Goal: Task Accomplishment & Management: Manage account settings

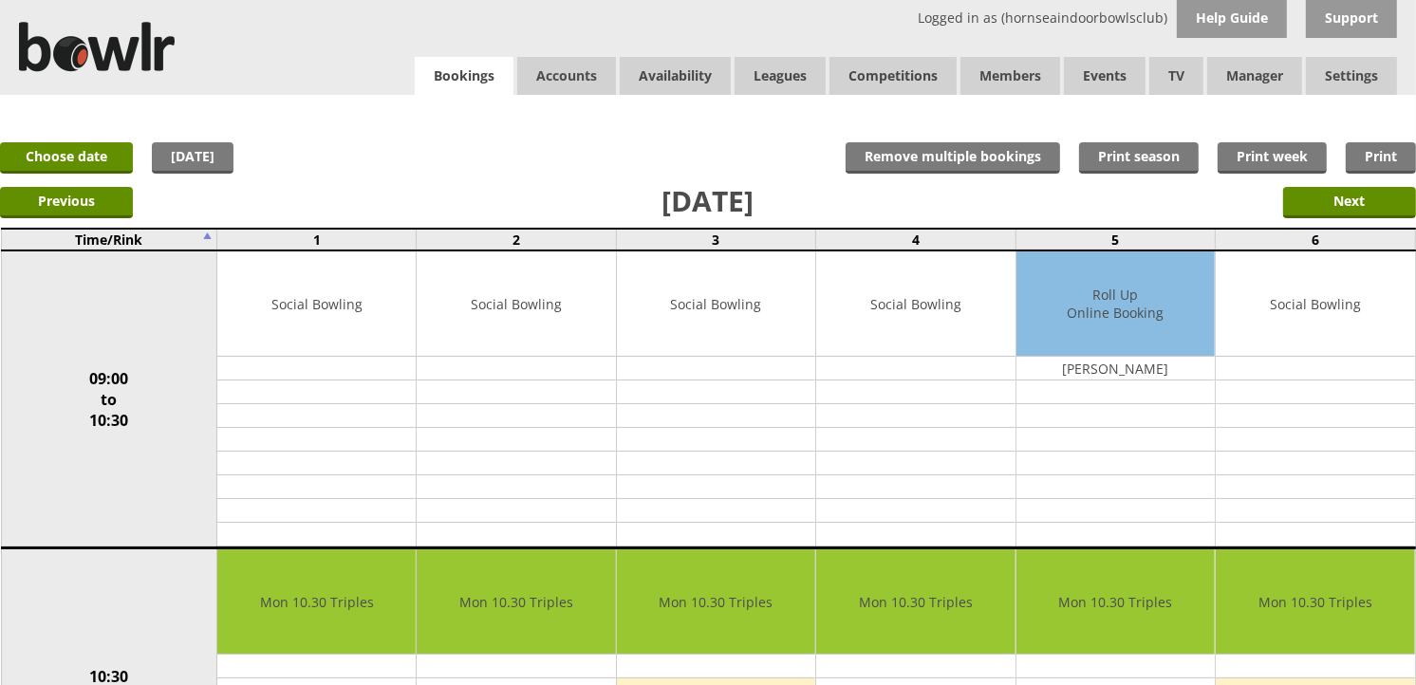
click at [453, 85] on link "Bookings" at bounding box center [464, 76] width 99 height 39
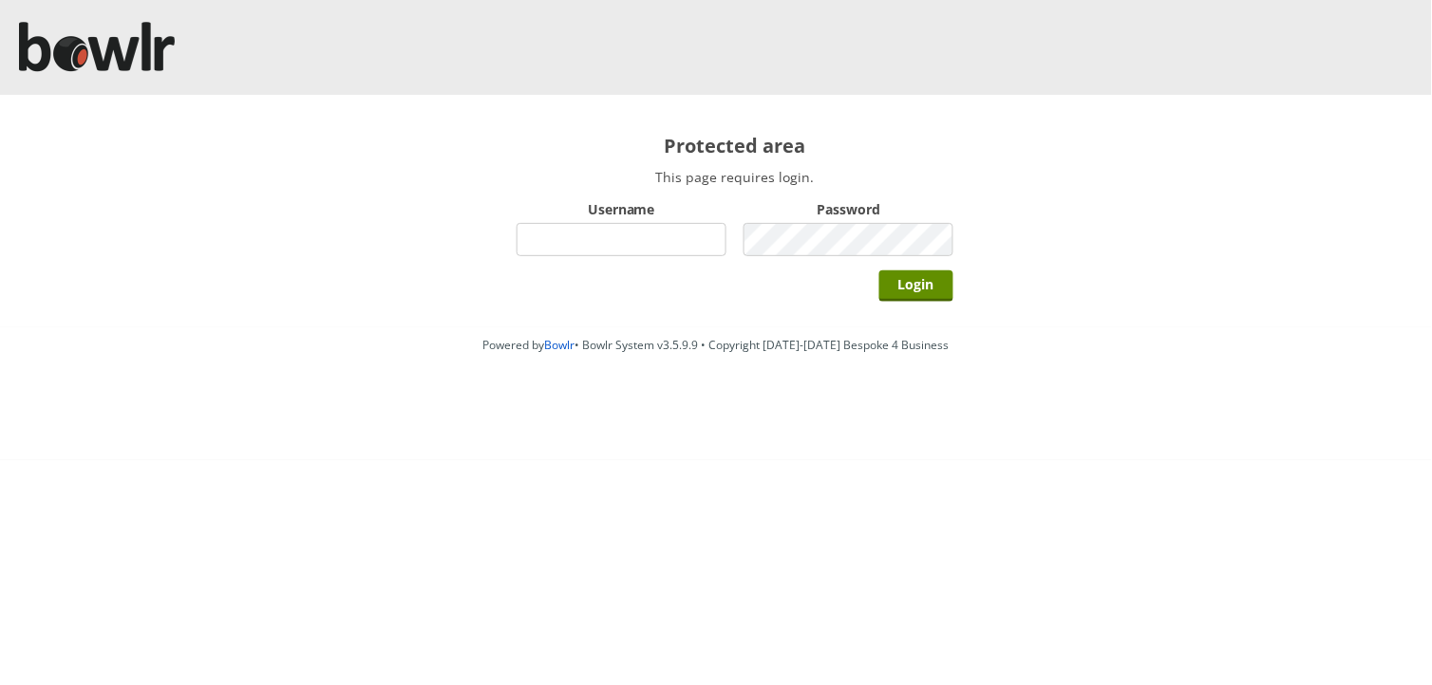
click at [600, 230] on input "Username" at bounding box center [621, 239] width 210 height 33
type input "hornseaindoorbowlsclub"
click at [879, 271] on input "Login" at bounding box center [916, 286] width 74 height 31
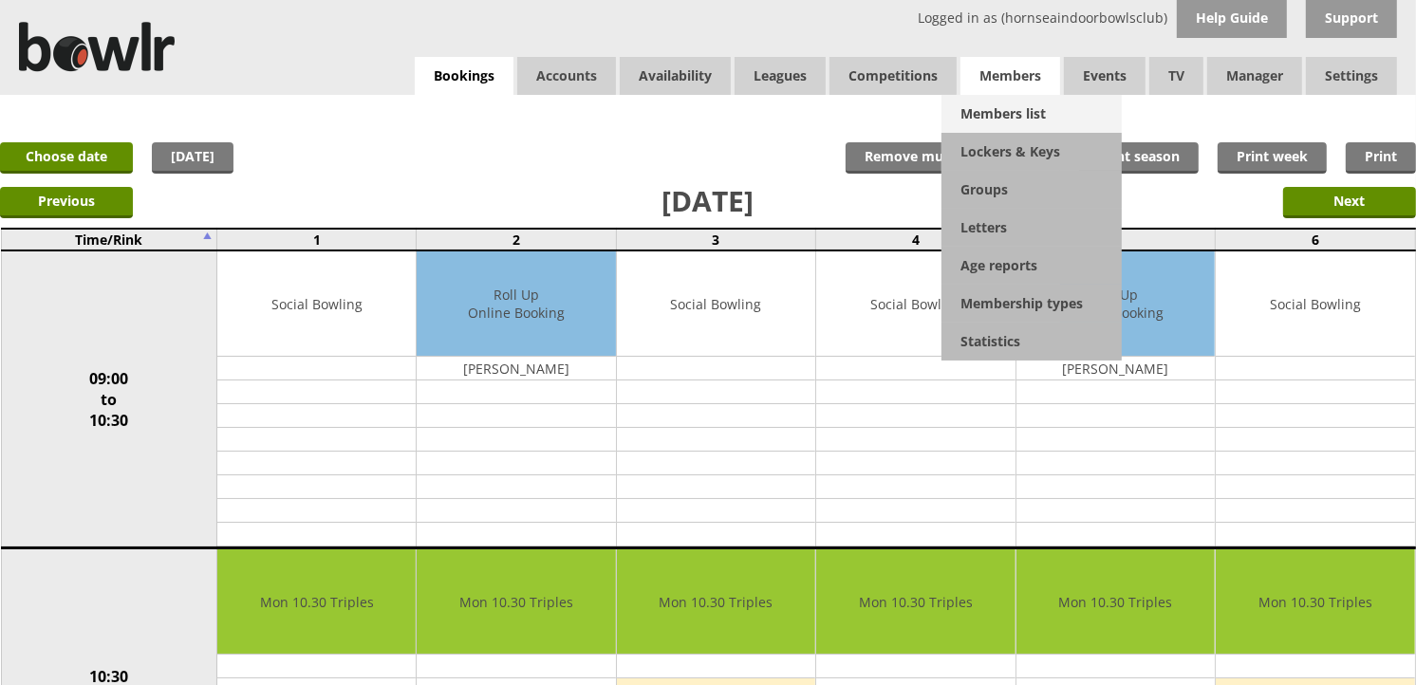
click at [1017, 109] on link "Members list" at bounding box center [1032, 114] width 180 height 38
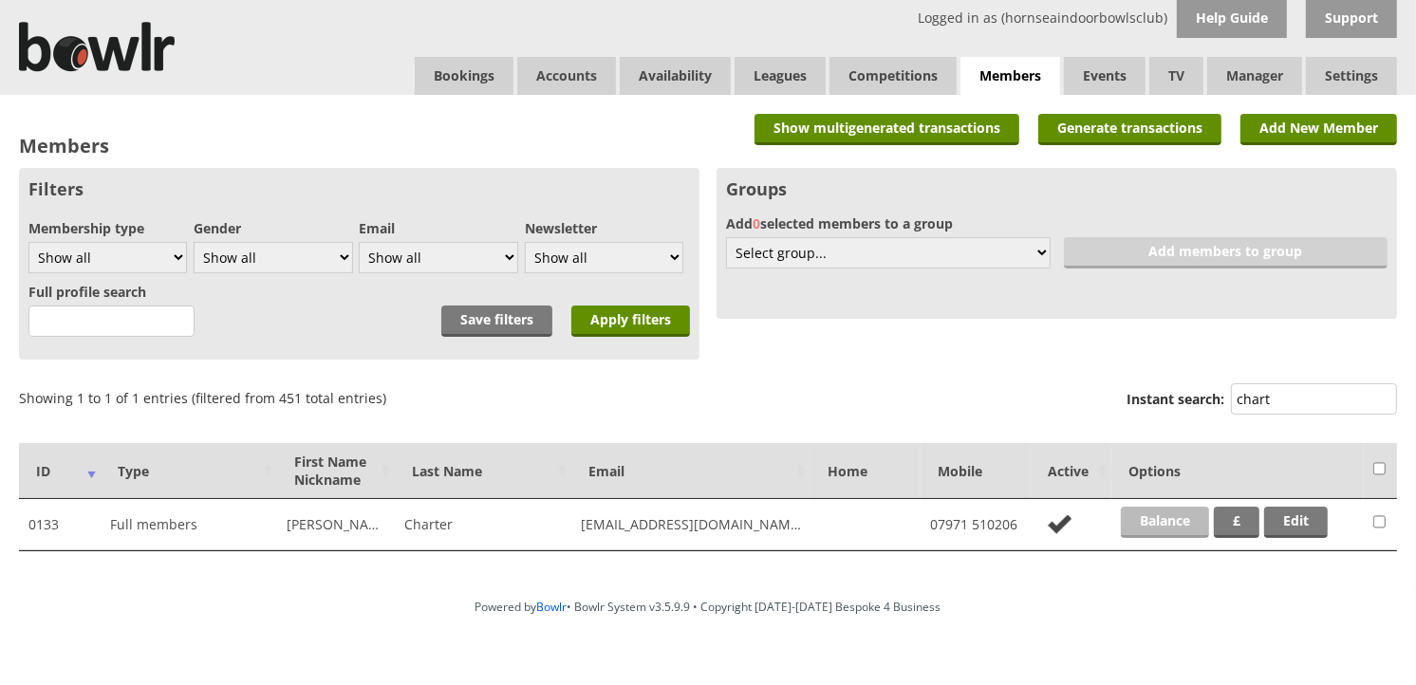
type input "chart"
click at [1179, 507] on link "Balance" at bounding box center [1165, 522] width 88 height 31
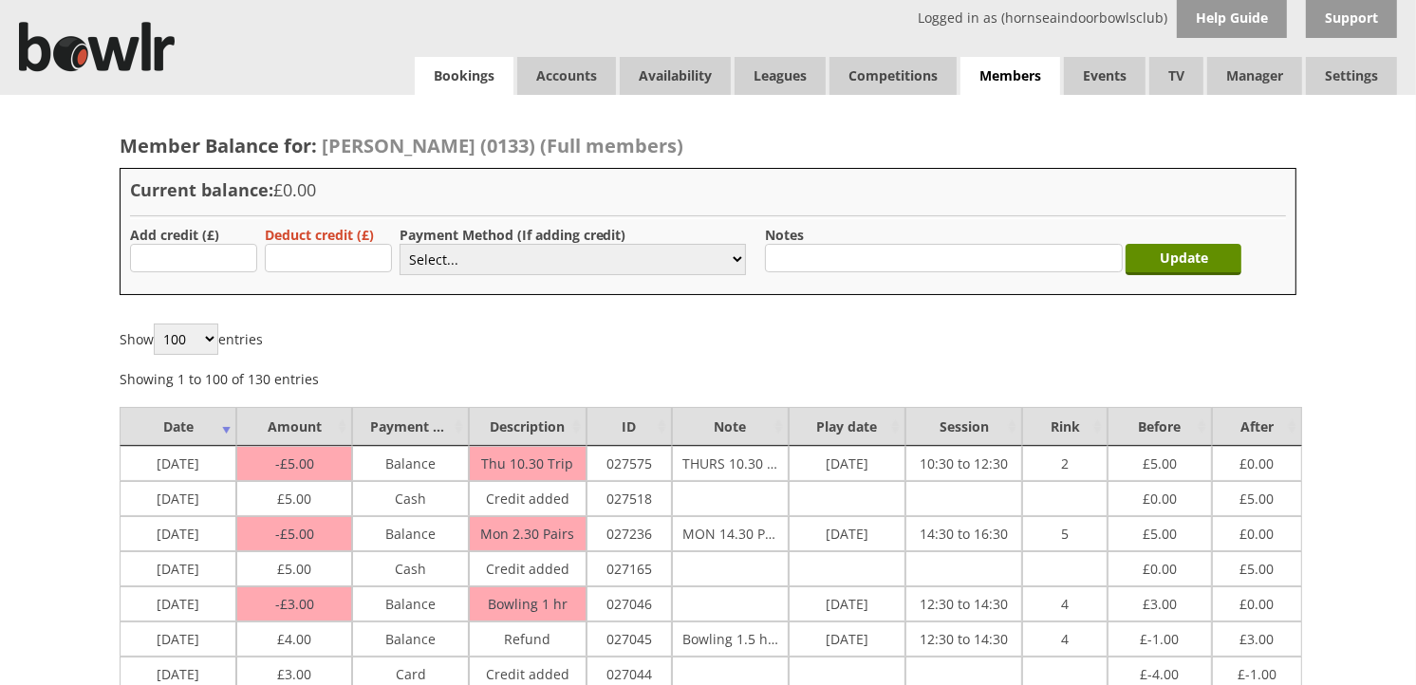
click at [437, 84] on link "Bookings" at bounding box center [464, 76] width 99 height 38
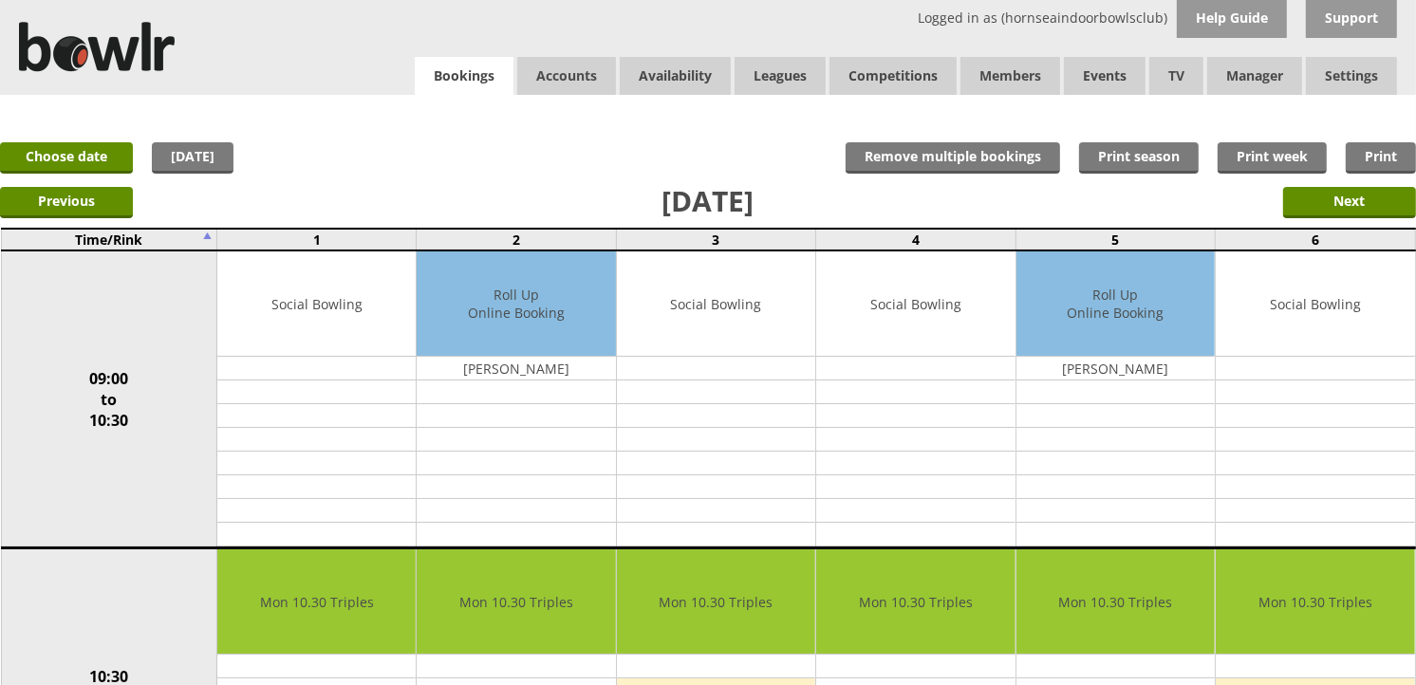
click at [496, 69] on link "Bookings" at bounding box center [464, 76] width 99 height 39
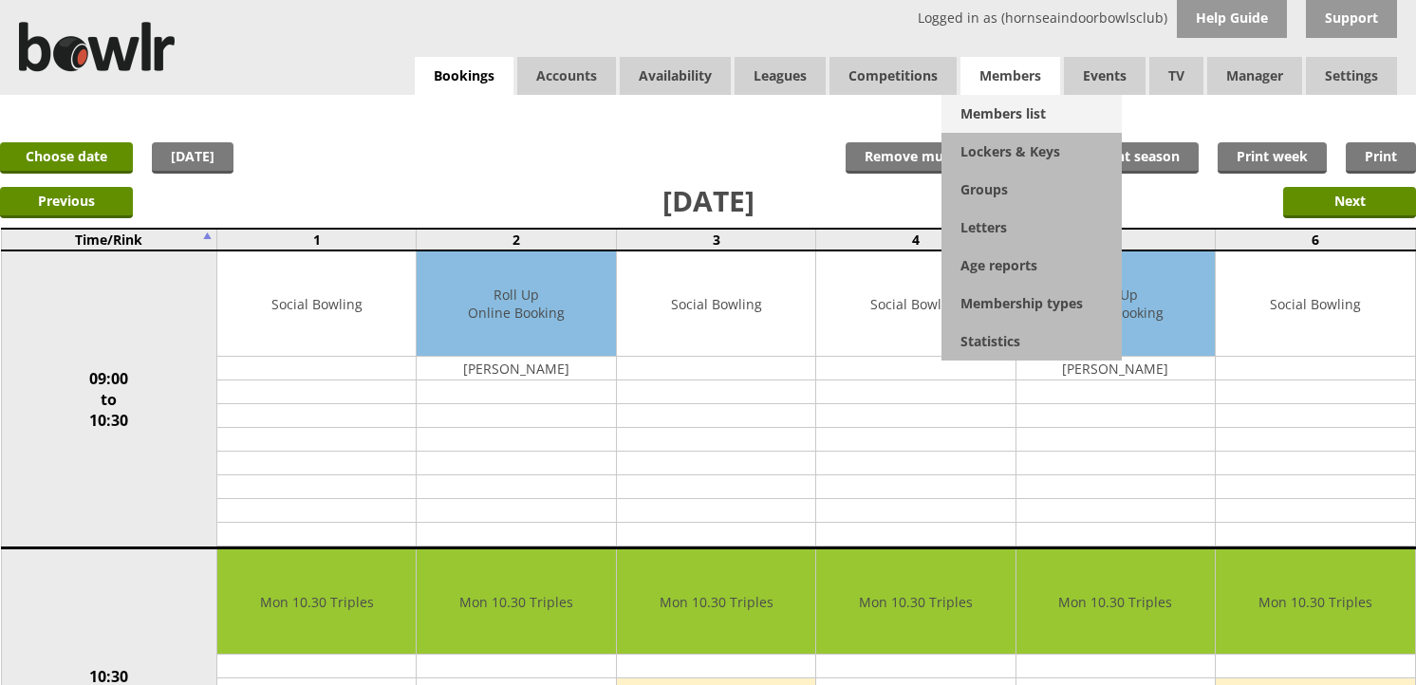
click at [1021, 101] on link "Members list" at bounding box center [1032, 114] width 180 height 38
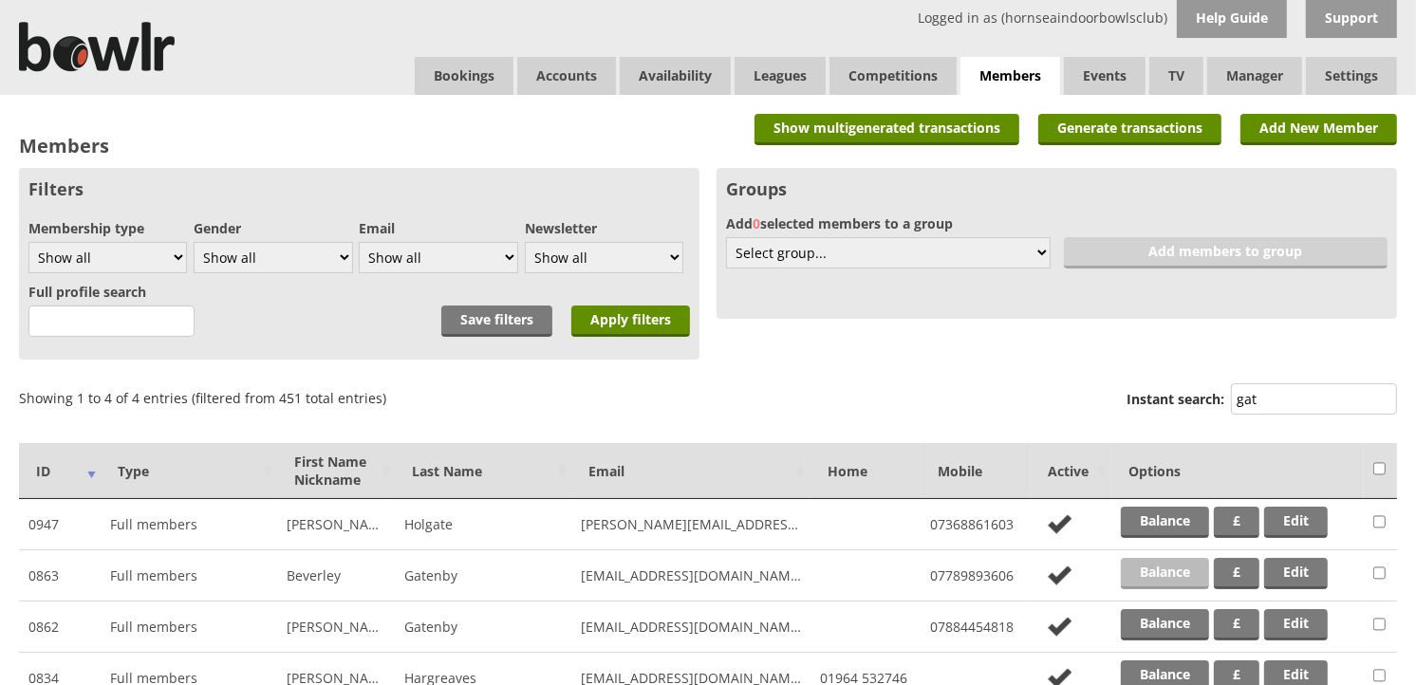
type input "gat"
click at [1142, 571] on link "Balance" at bounding box center [1165, 573] width 88 height 31
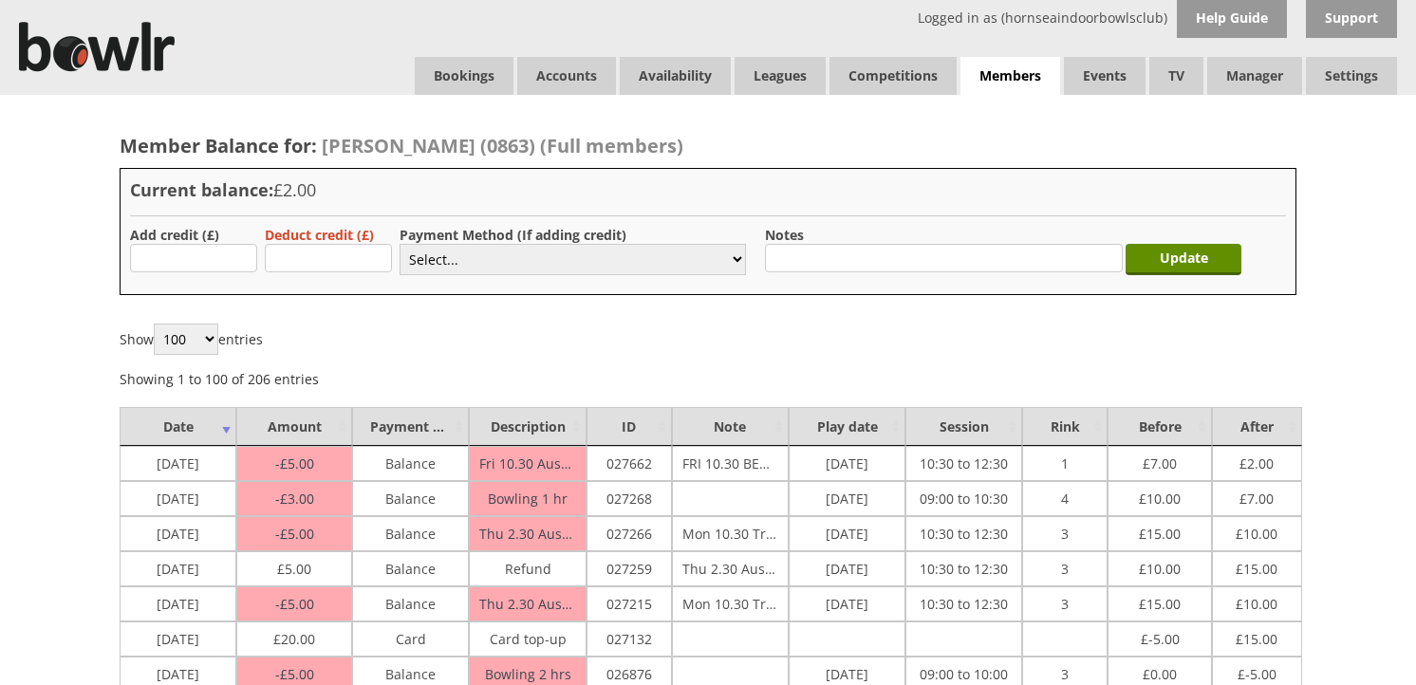
type input "10.00"
drag, startPoint x: 438, startPoint y: 258, endPoint x: 438, endPoint y: 272, distance: 14.2
click at [438, 258] on select "Select... Cash Card Cheque Bank Transfer Other Member Card Gift Voucher Balance" at bounding box center [573, 259] width 347 height 31
select select "2"
click at [400, 244] on select "Select... Cash Card Cheque Bank Transfer Other Member Card Gift Voucher Balance" at bounding box center [573, 259] width 347 height 31
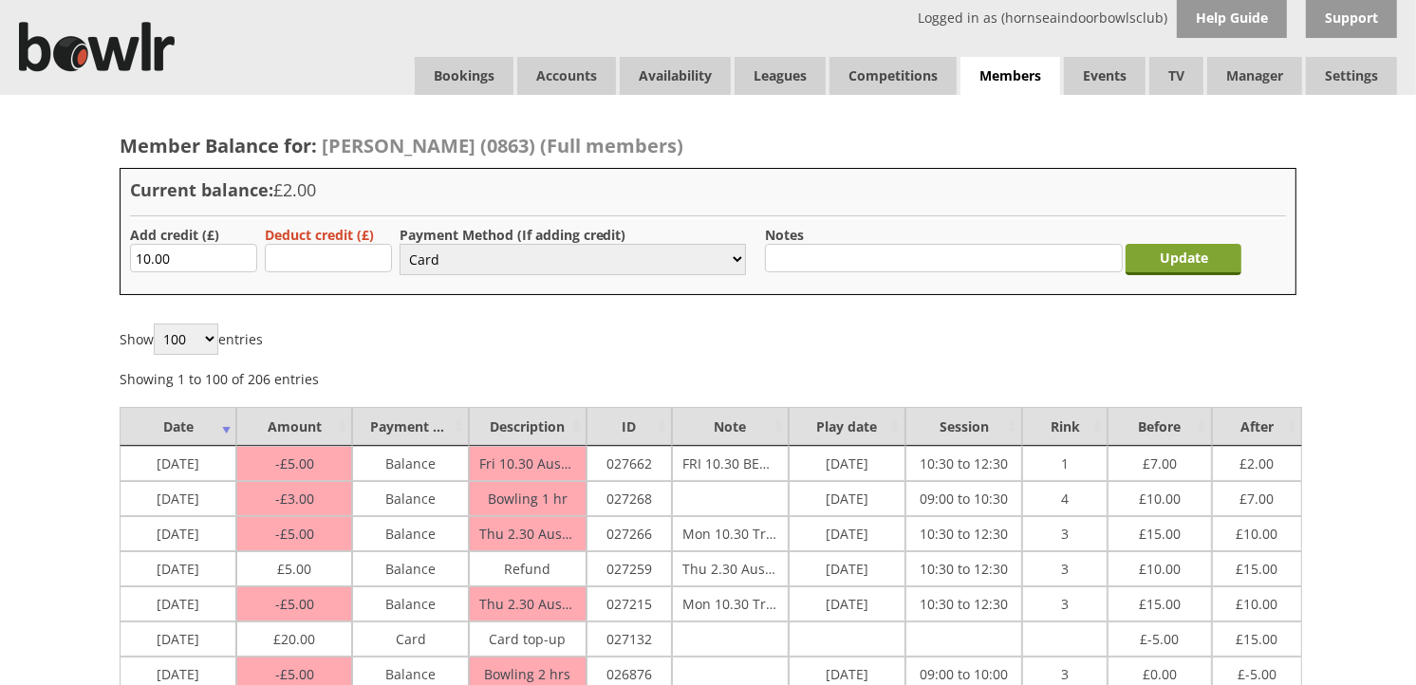
click at [1152, 262] on input "Update" at bounding box center [1184, 259] width 116 height 31
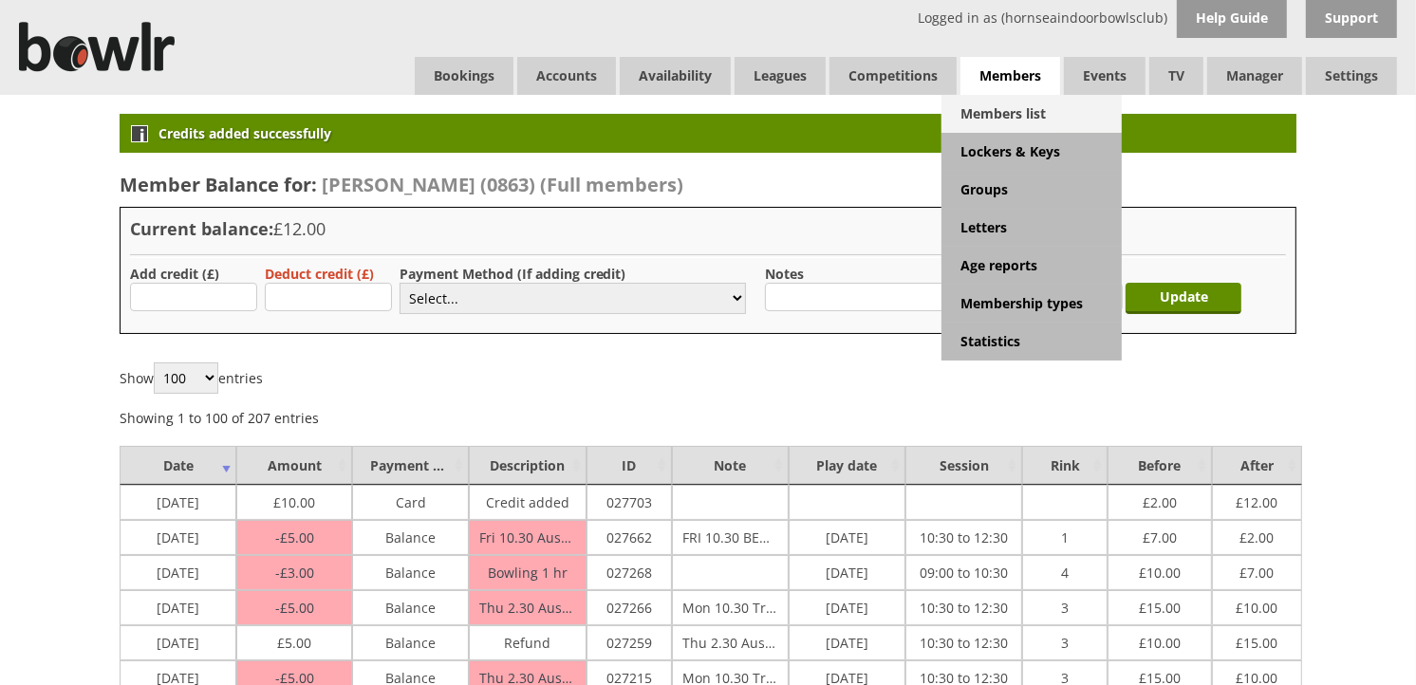
click at [1021, 102] on link "Members list" at bounding box center [1032, 114] width 180 height 38
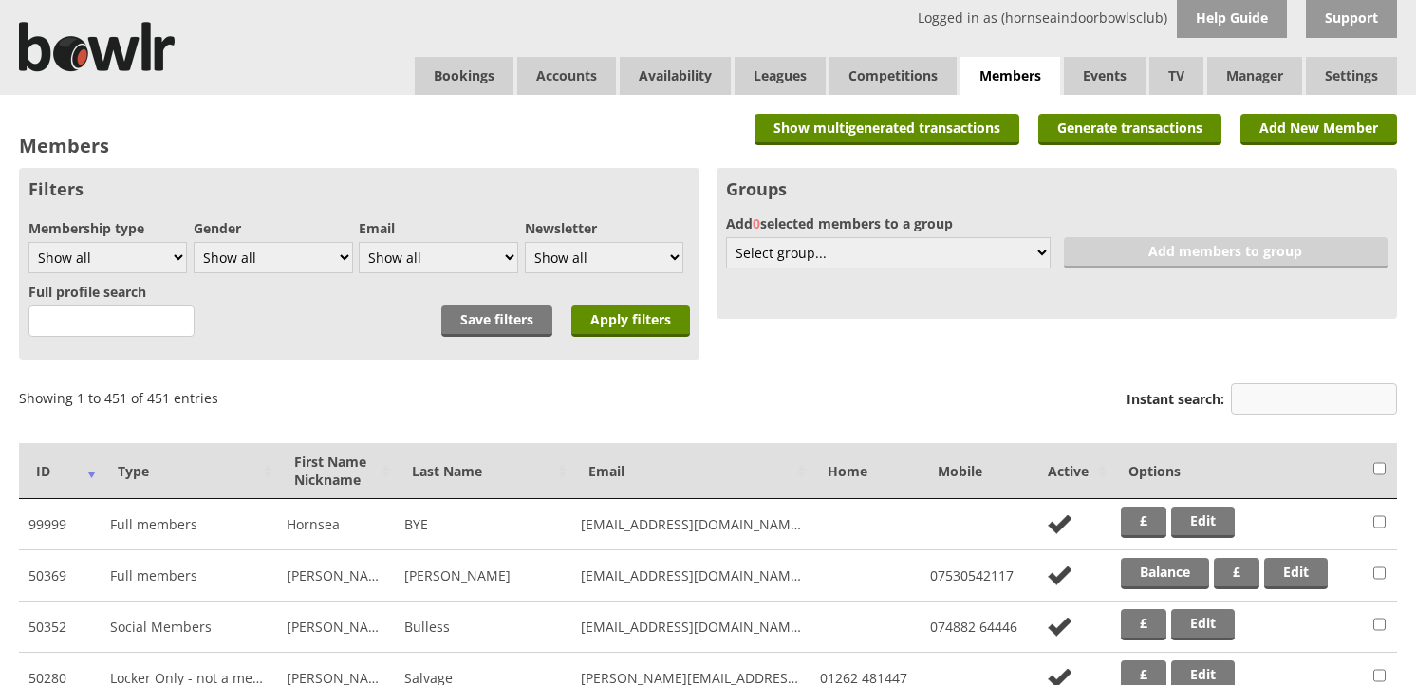
click at [1256, 396] on input "Instant search:" at bounding box center [1314, 399] width 166 height 31
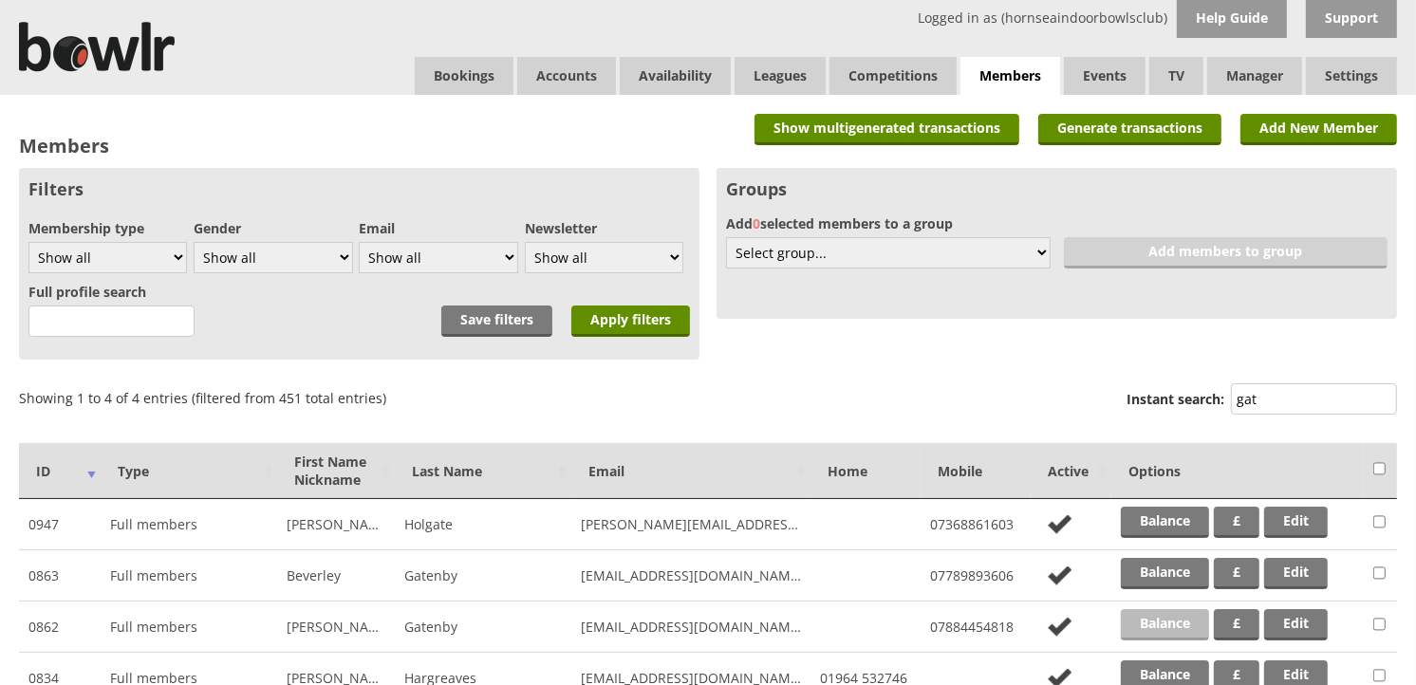
type input "gat"
click at [1140, 614] on link "Balance" at bounding box center [1165, 624] width 88 height 31
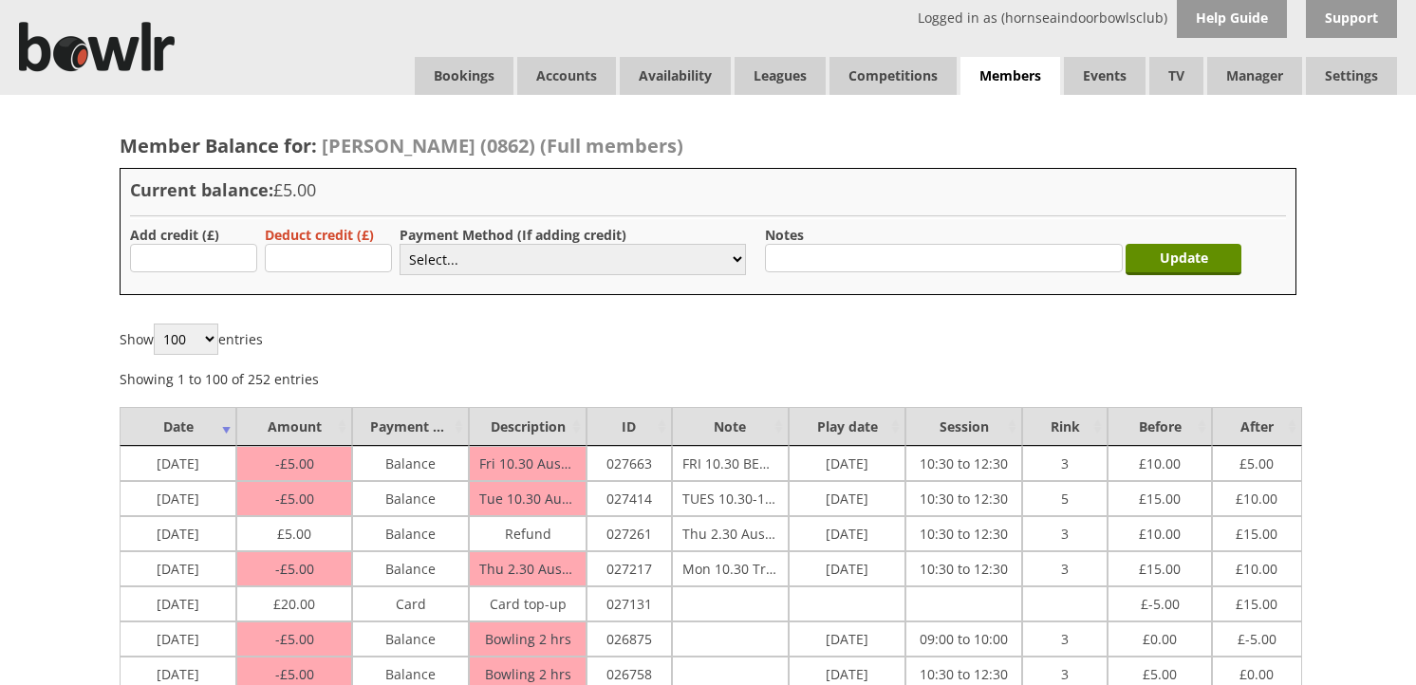
type input "10.00"
click at [420, 264] on select "Select... Cash Card Cheque Bank Transfer Other Member Card Gift Voucher Balance" at bounding box center [573, 259] width 347 height 31
select select "2"
click at [400, 244] on select "Select... Cash Card Cheque Bank Transfer Other Member Card Gift Voucher Balance" at bounding box center [573, 259] width 347 height 31
click at [1154, 251] on input "Update" at bounding box center [1184, 259] width 116 height 31
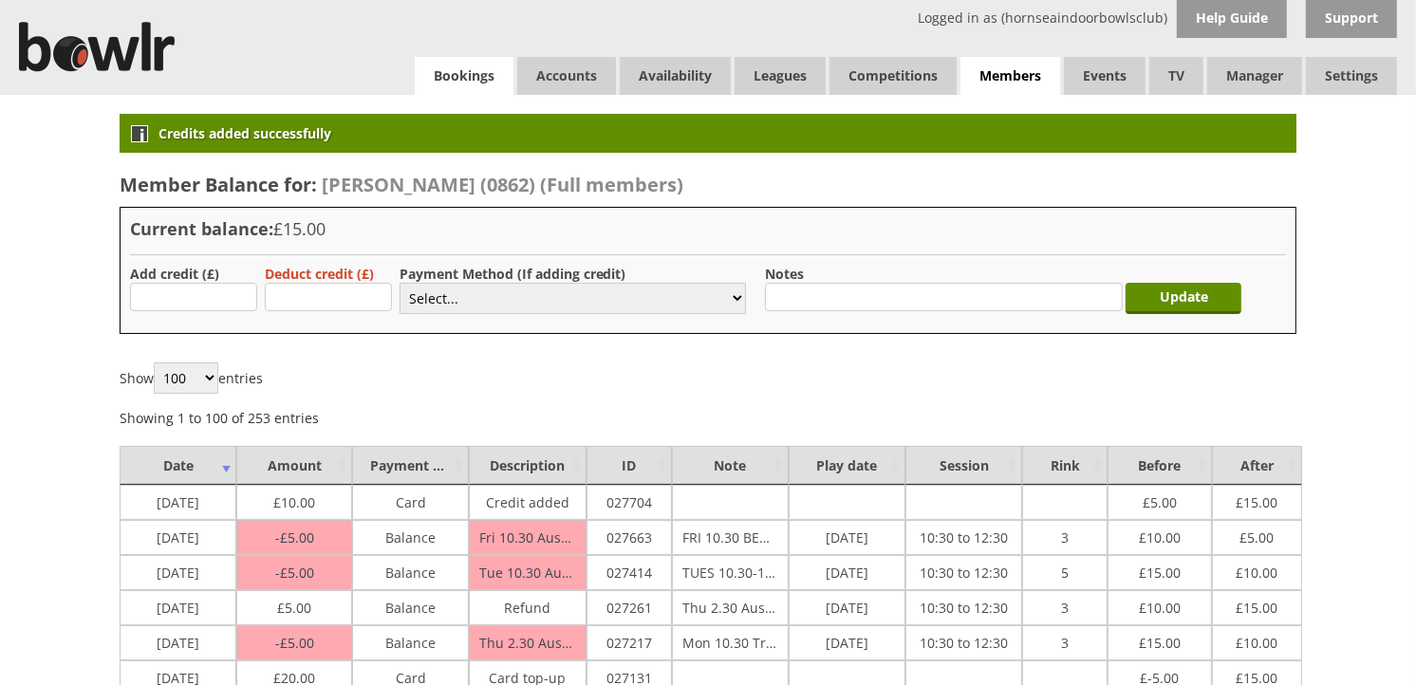
click at [479, 76] on link "Bookings" at bounding box center [464, 76] width 99 height 38
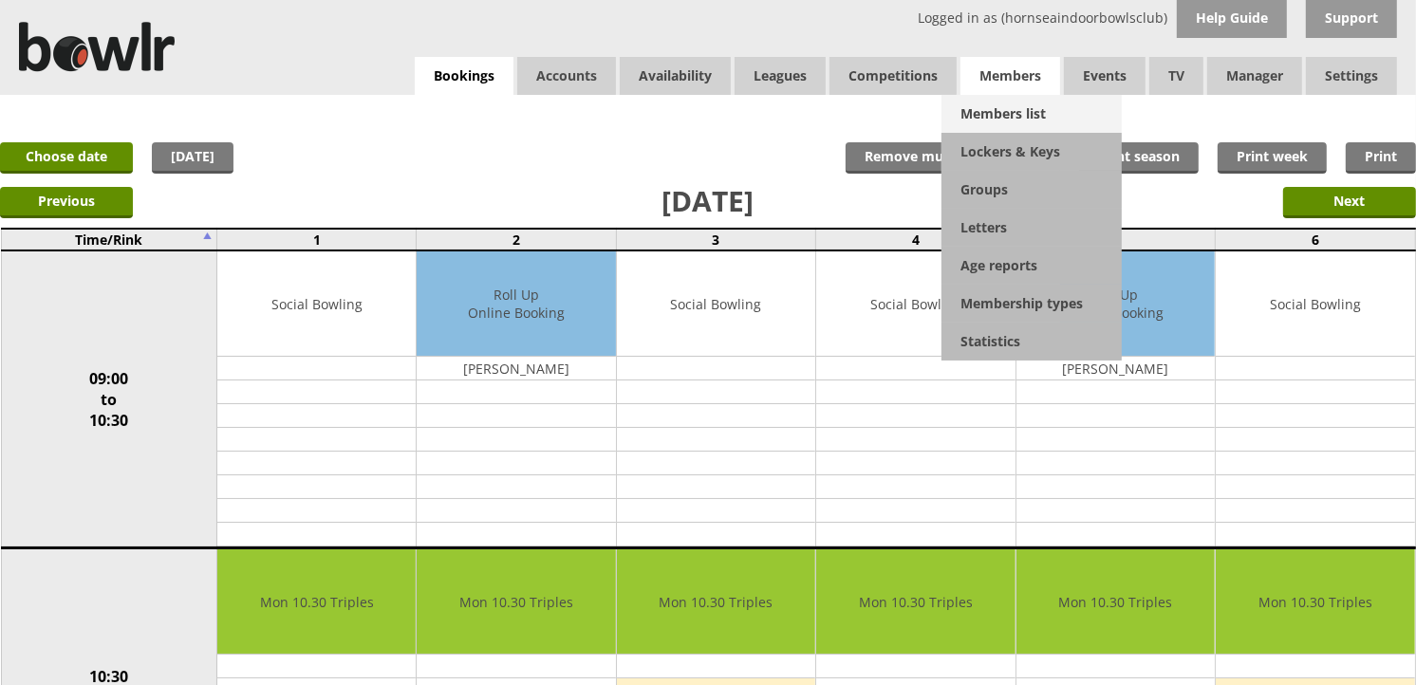
click at [990, 104] on link "Members list" at bounding box center [1032, 114] width 180 height 38
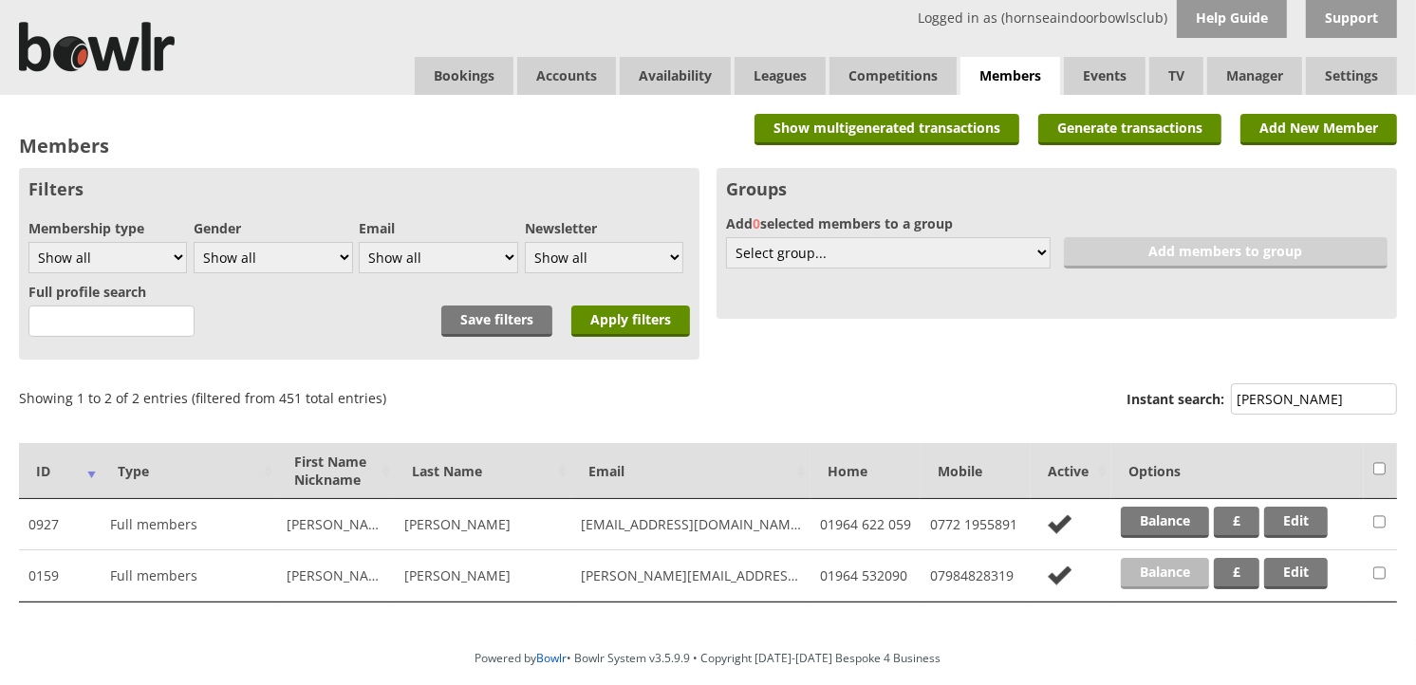
type input "[PERSON_NAME]"
click at [1146, 571] on link "Balance" at bounding box center [1165, 573] width 88 height 31
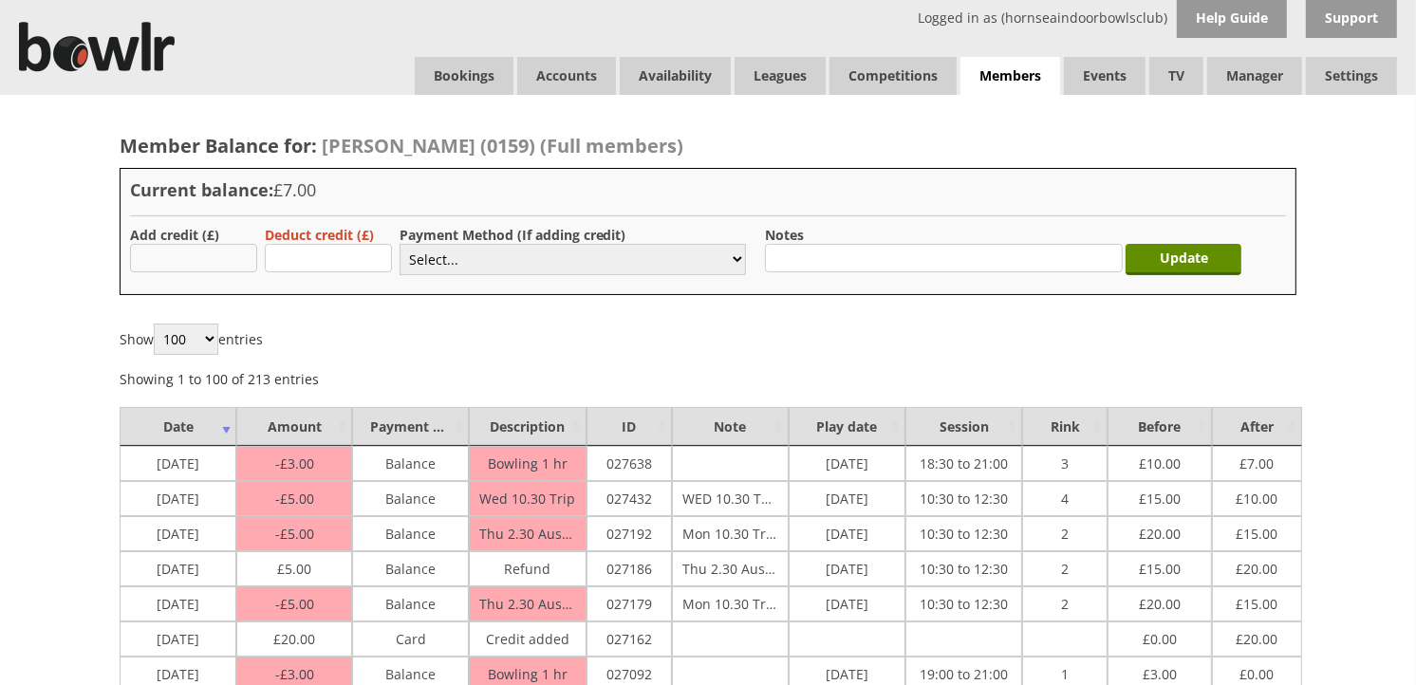
click at [150, 256] on input "text" at bounding box center [193, 258] width 127 height 28
type input "3"
click at [453, 263] on select "Select... Cash Card Cheque Bank Transfer Other Member Card Gift Voucher Balance" at bounding box center [573, 259] width 347 height 31
select select "1"
click at [400, 244] on select "Select... Cash Card Cheque Bank Transfer Other Member Card Gift Voucher Balance" at bounding box center [573, 259] width 347 height 31
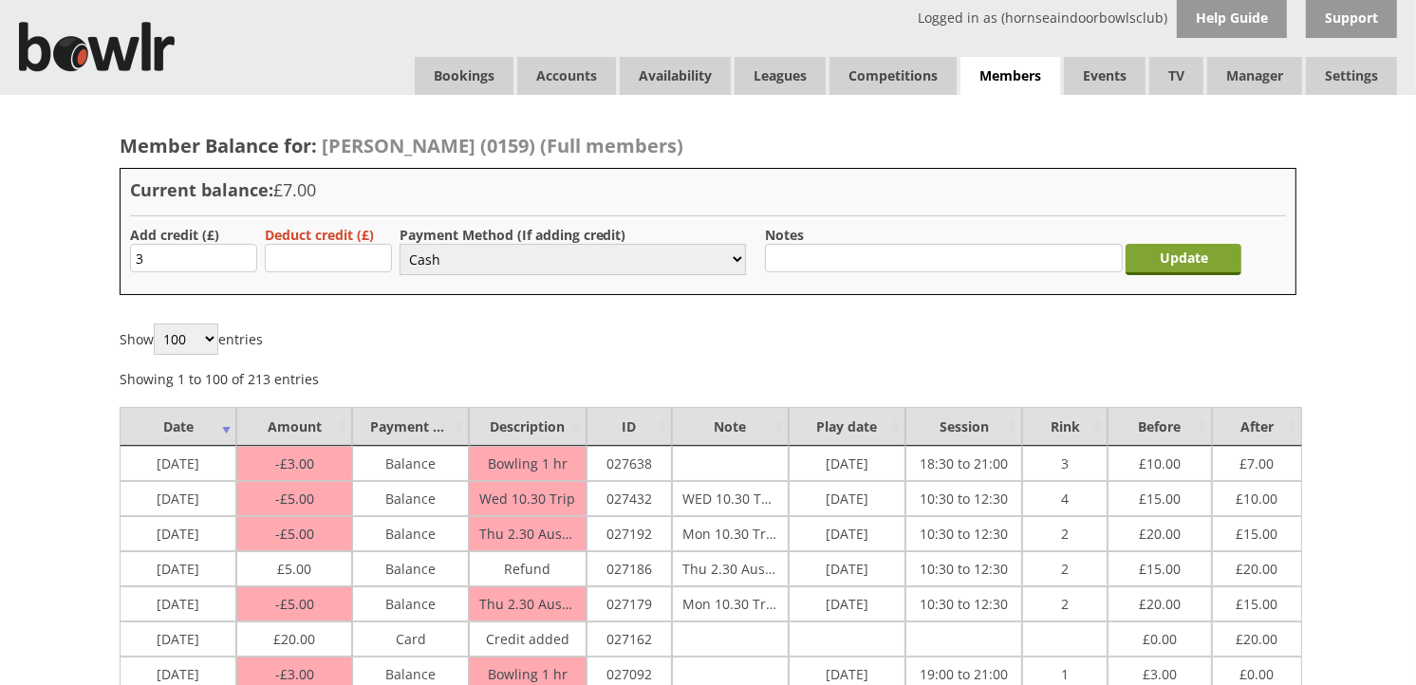
click at [1218, 254] on input "Update" at bounding box center [1184, 259] width 116 height 31
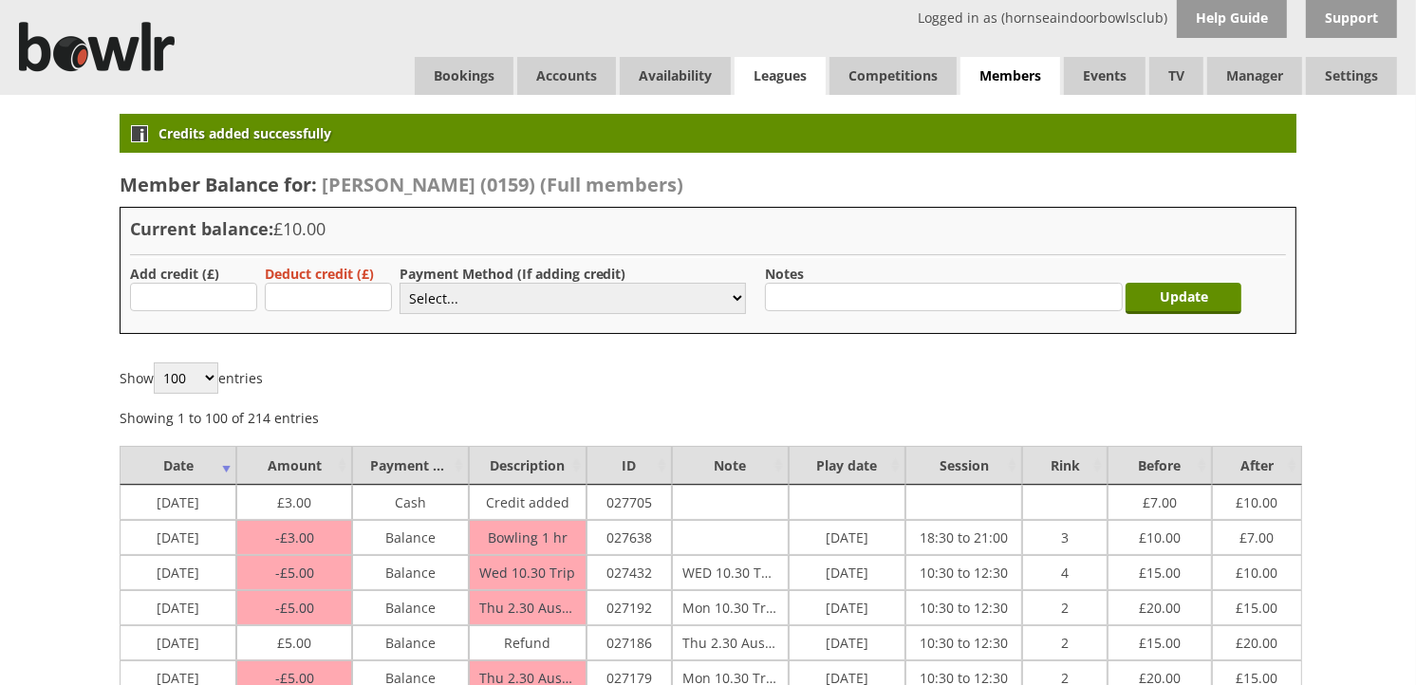
click at [814, 76] on link "Leagues" at bounding box center [780, 76] width 91 height 38
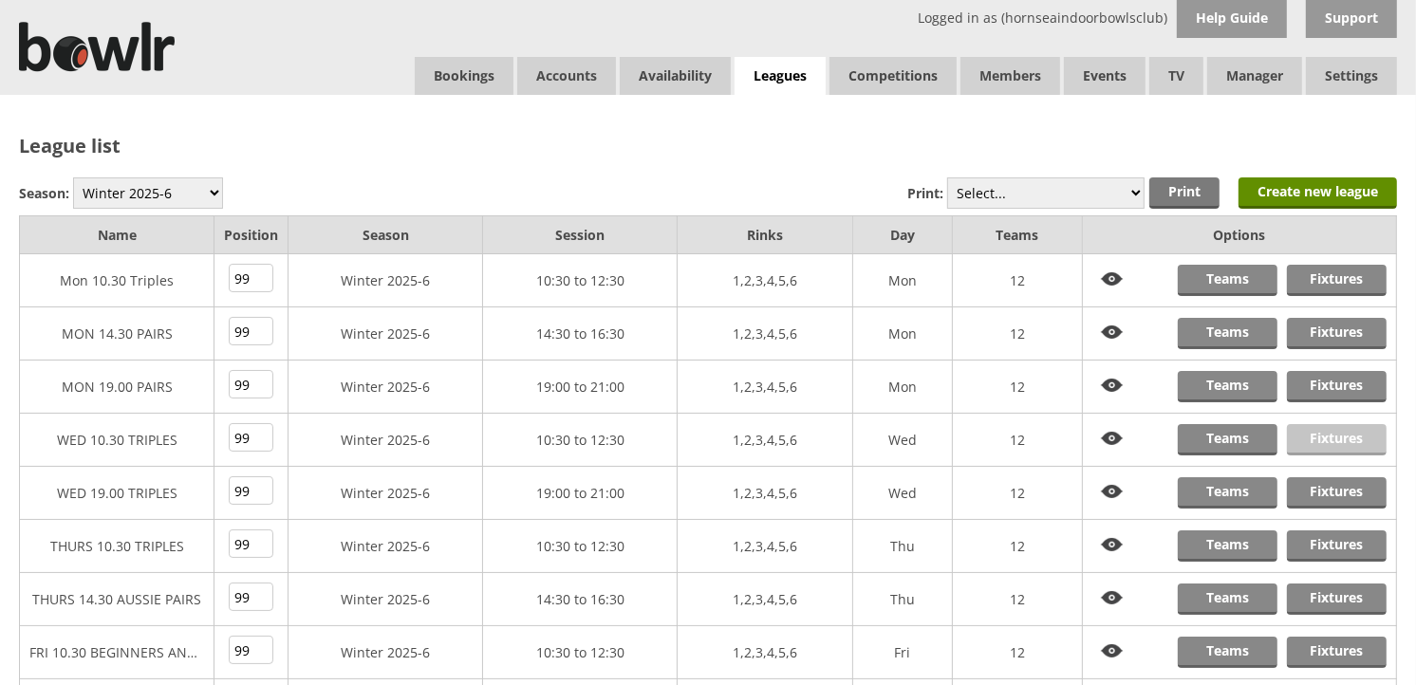
click at [1331, 440] on link "Fixtures" at bounding box center [1337, 439] width 100 height 31
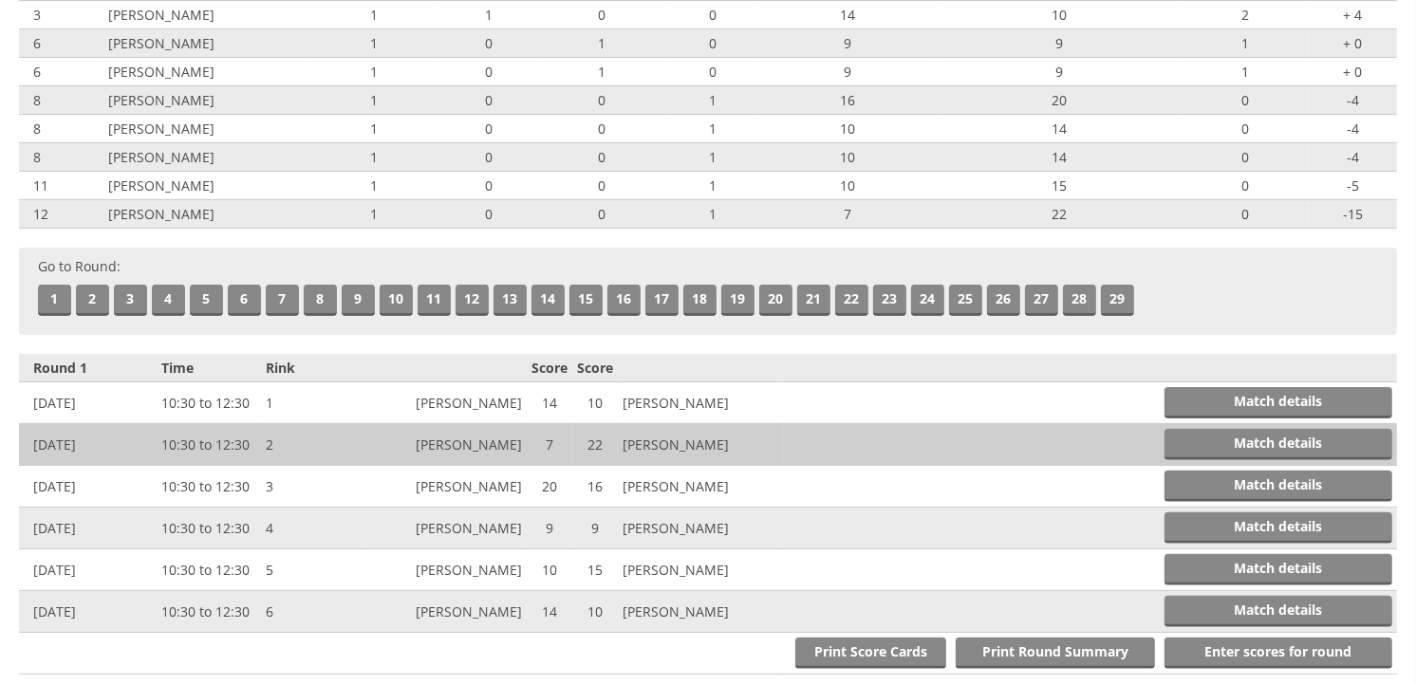
scroll to position [421, 0]
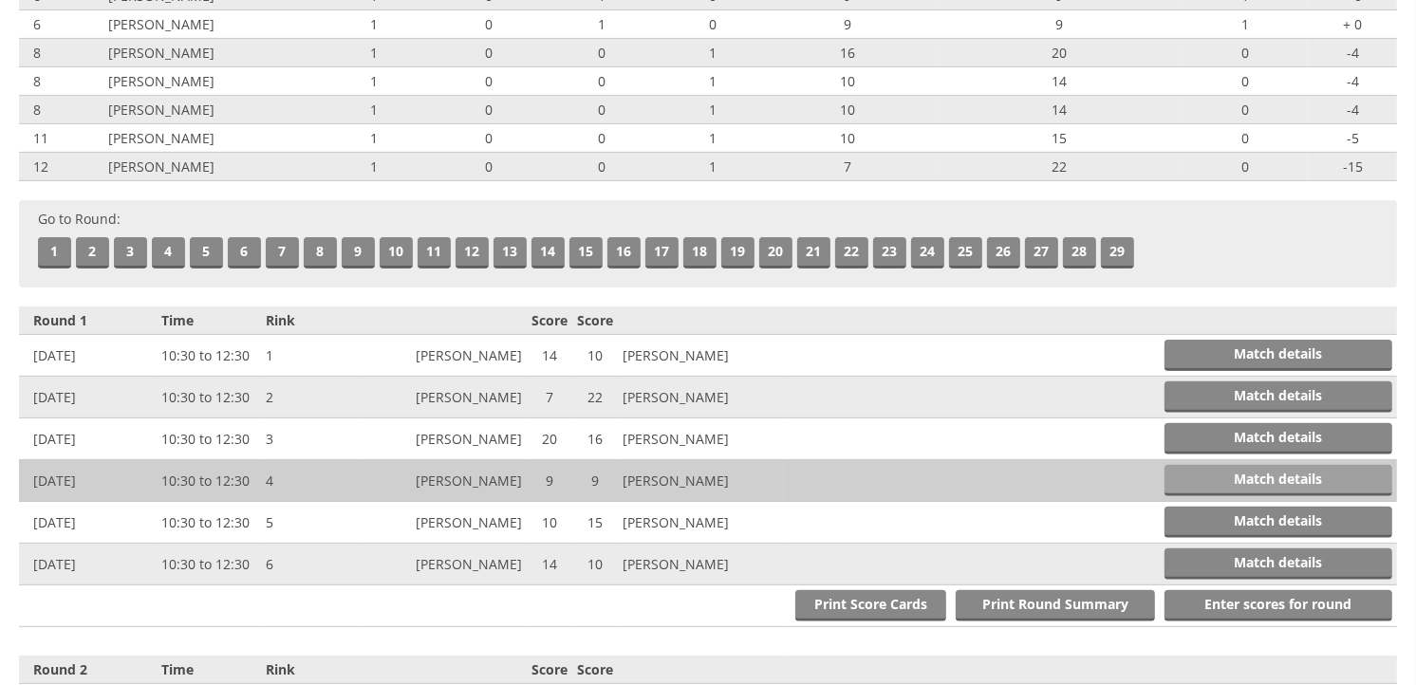
click at [1206, 477] on link "Match details" at bounding box center [1279, 480] width 228 height 31
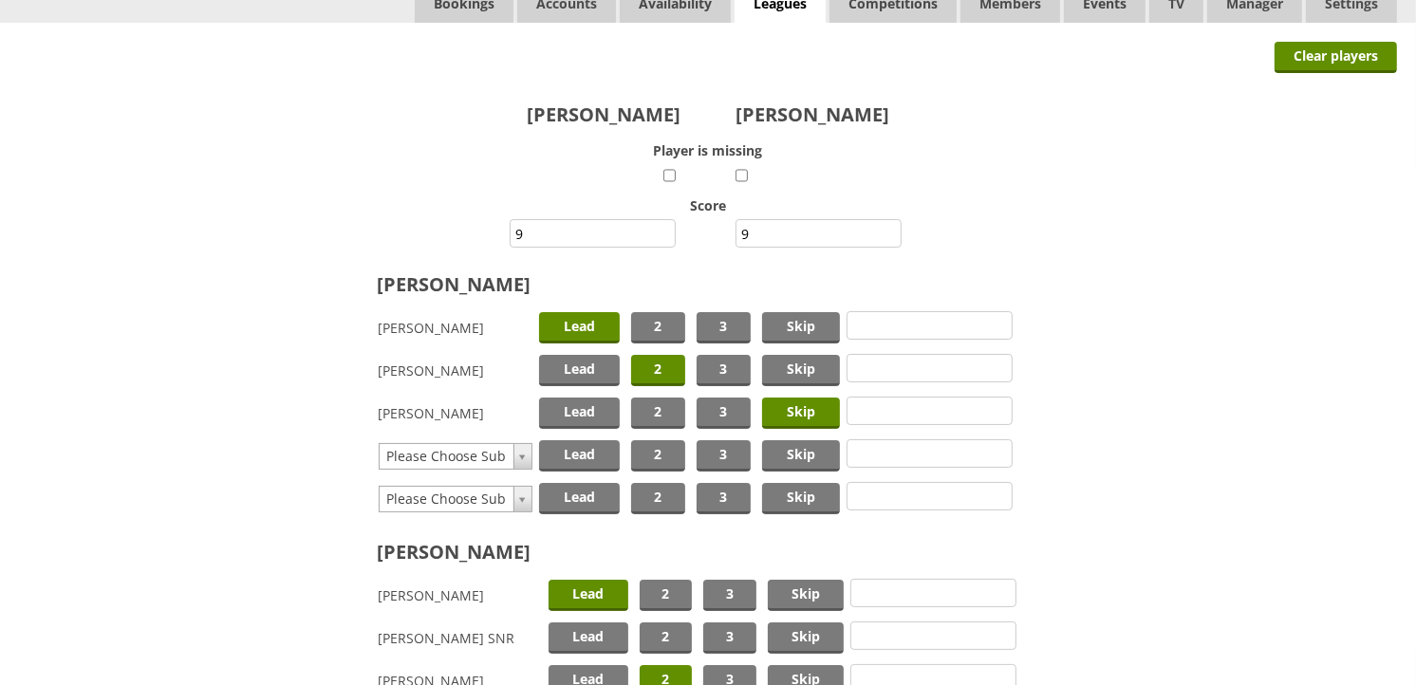
scroll to position [211, 0]
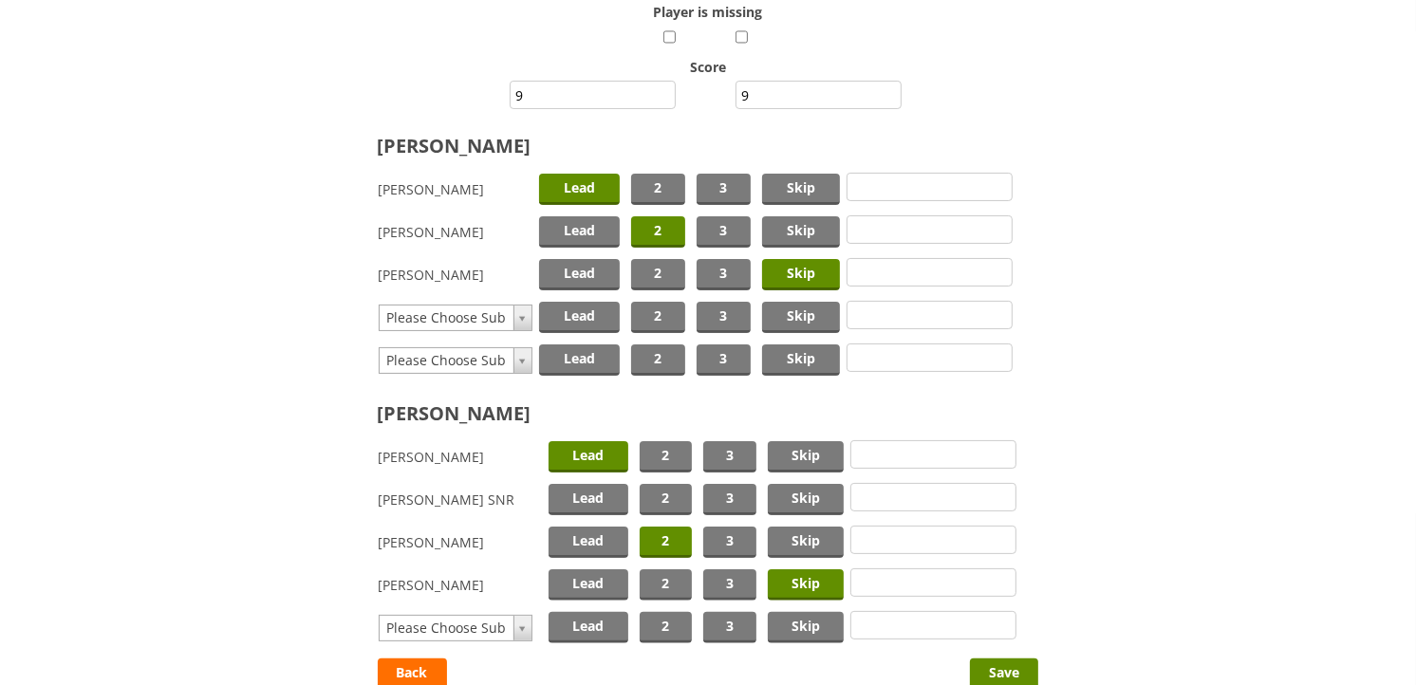
click at [803, 583] on span "Skip" at bounding box center [806, 585] width 76 height 31
click at [799, 488] on span "Skip" at bounding box center [806, 499] width 76 height 31
click at [1002, 667] on input "Save" at bounding box center [1004, 674] width 68 height 31
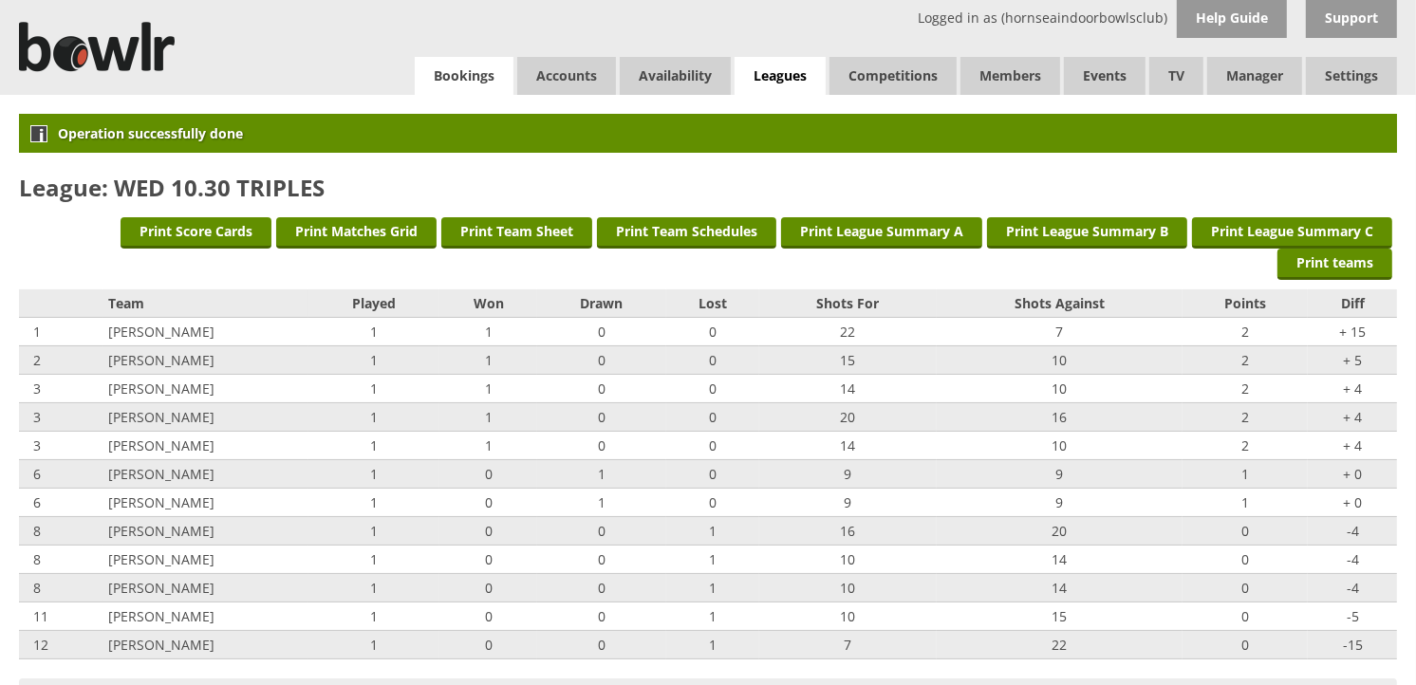
click at [480, 74] on link "Bookings" at bounding box center [464, 76] width 99 height 38
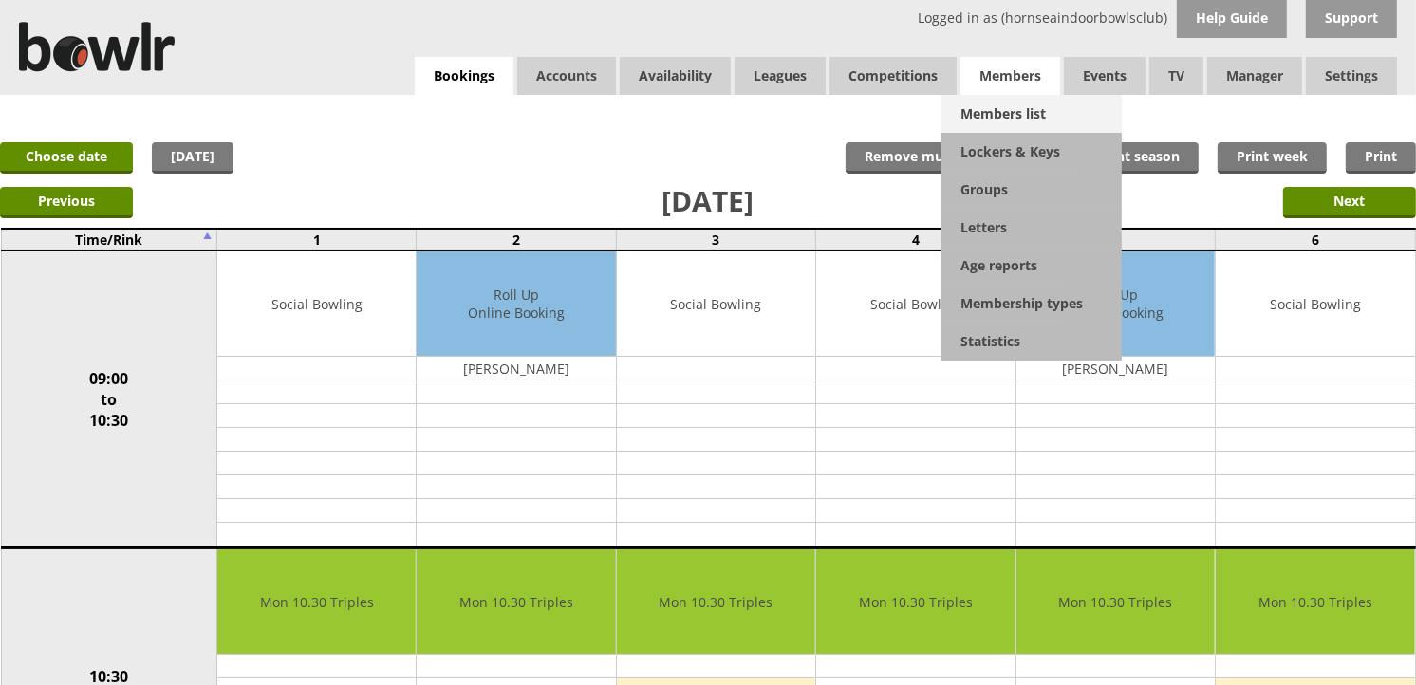
click at [976, 110] on link "Members list" at bounding box center [1032, 114] width 180 height 38
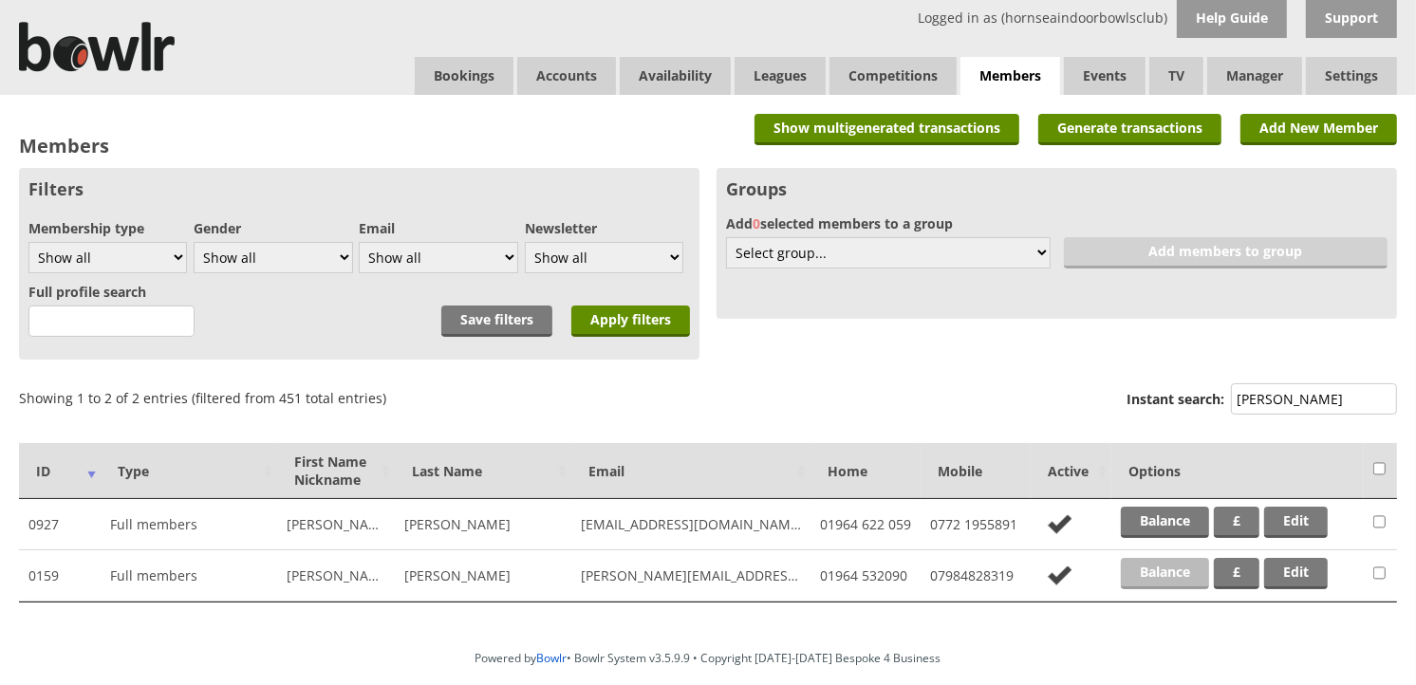
type input "sutton"
click at [1188, 572] on link "Balance" at bounding box center [1165, 573] width 88 height 31
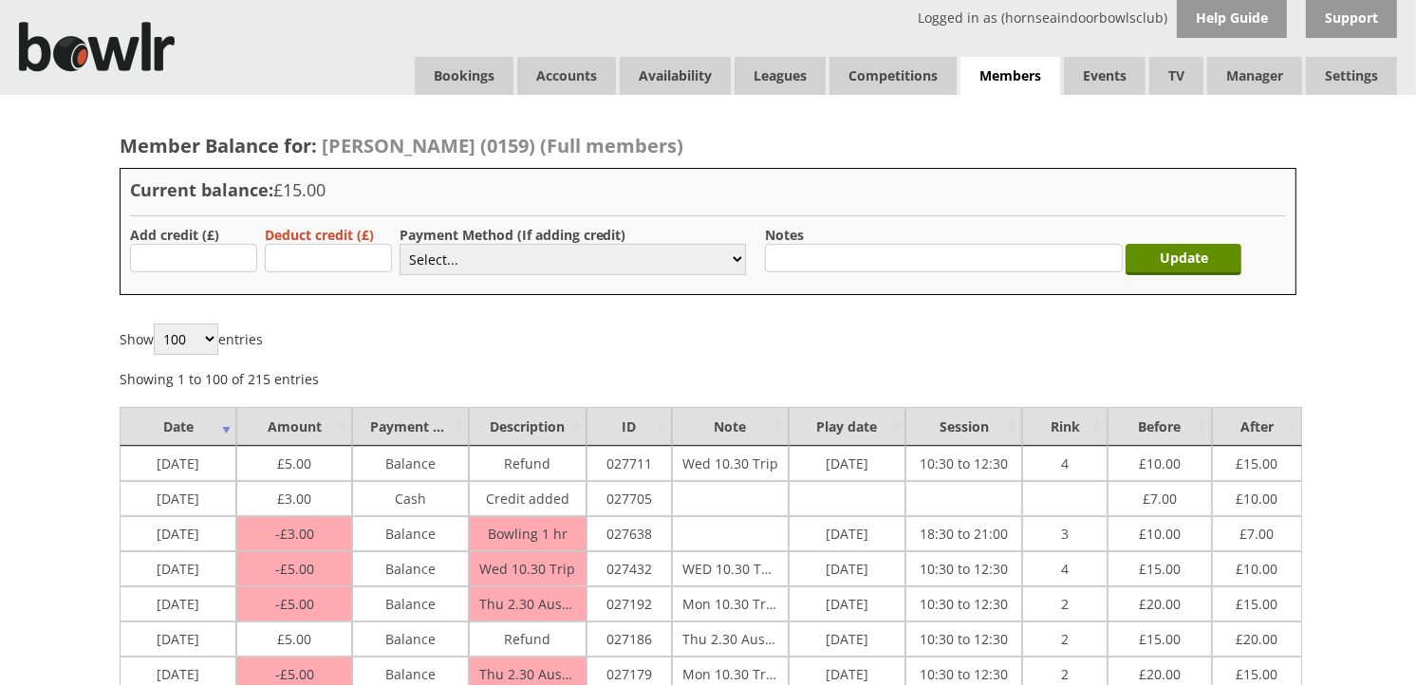
type input "5.00"
click at [448, 258] on select "Select... Cash Card Cheque Bank Transfer Other Member Card Gift Voucher Balance" at bounding box center [573, 259] width 347 height 31
select select "2"
click at [400, 244] on select "Select... Cash Card Cheque Bank Transfer Other Member Card Gift Voucher Balance" at bounding box center [573, 259] width 347 height 31
click at [1201, 251] on input "Update" at bounding box center [1184, 259] width 116 height 31
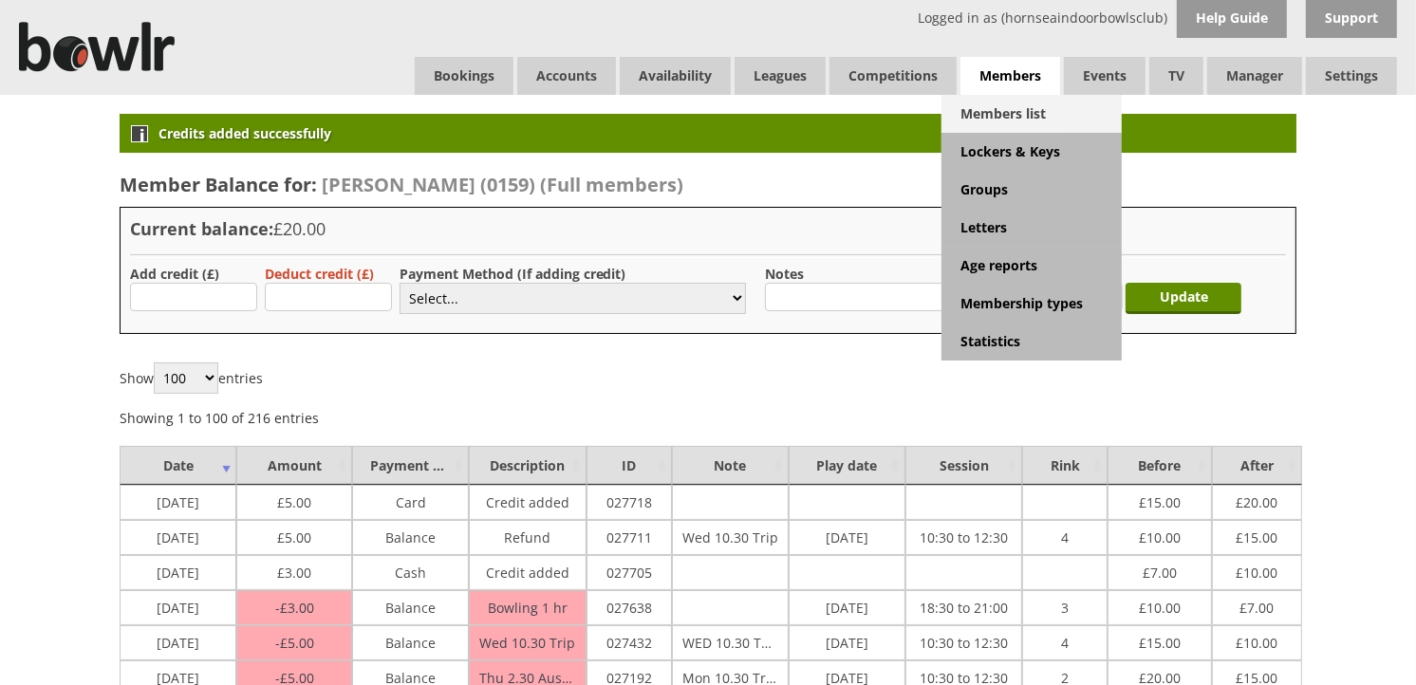
click at [1016, 95] on link "Members list" at bounding box center [1032, 114] width 180 height 38
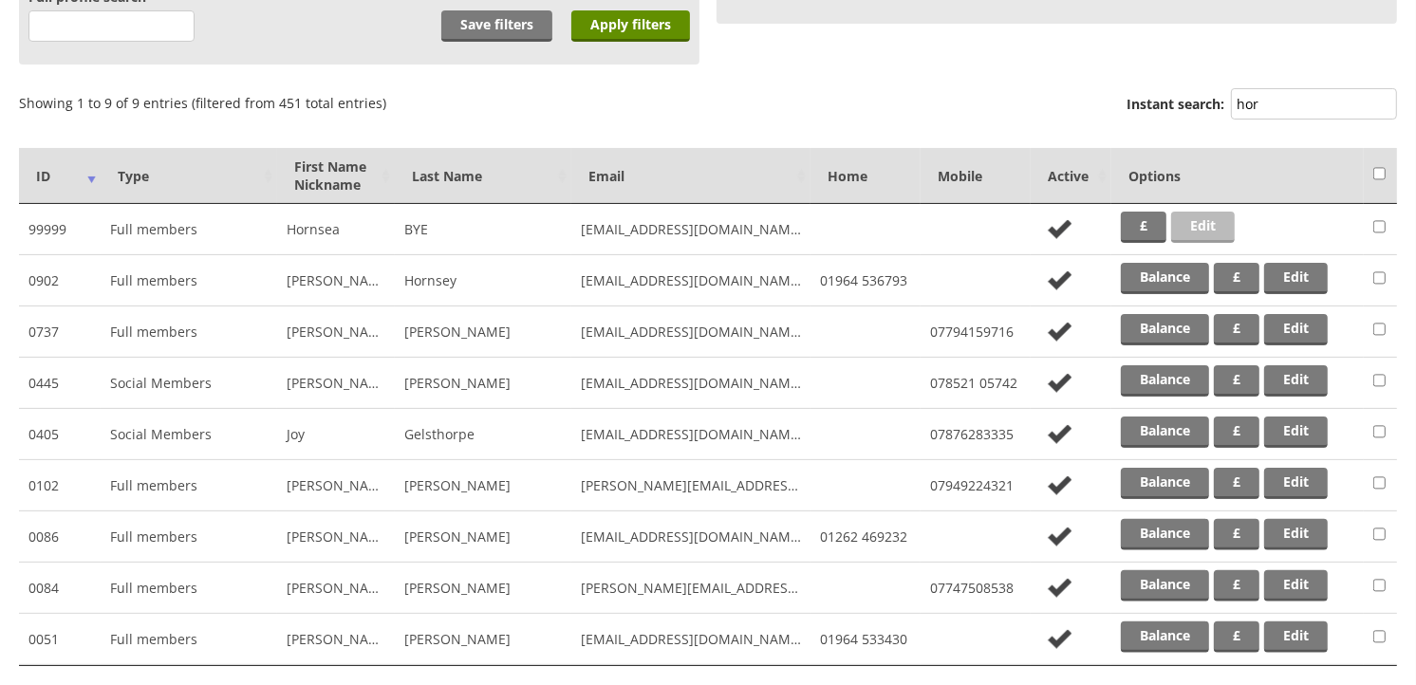
scroll to position [316, 0]
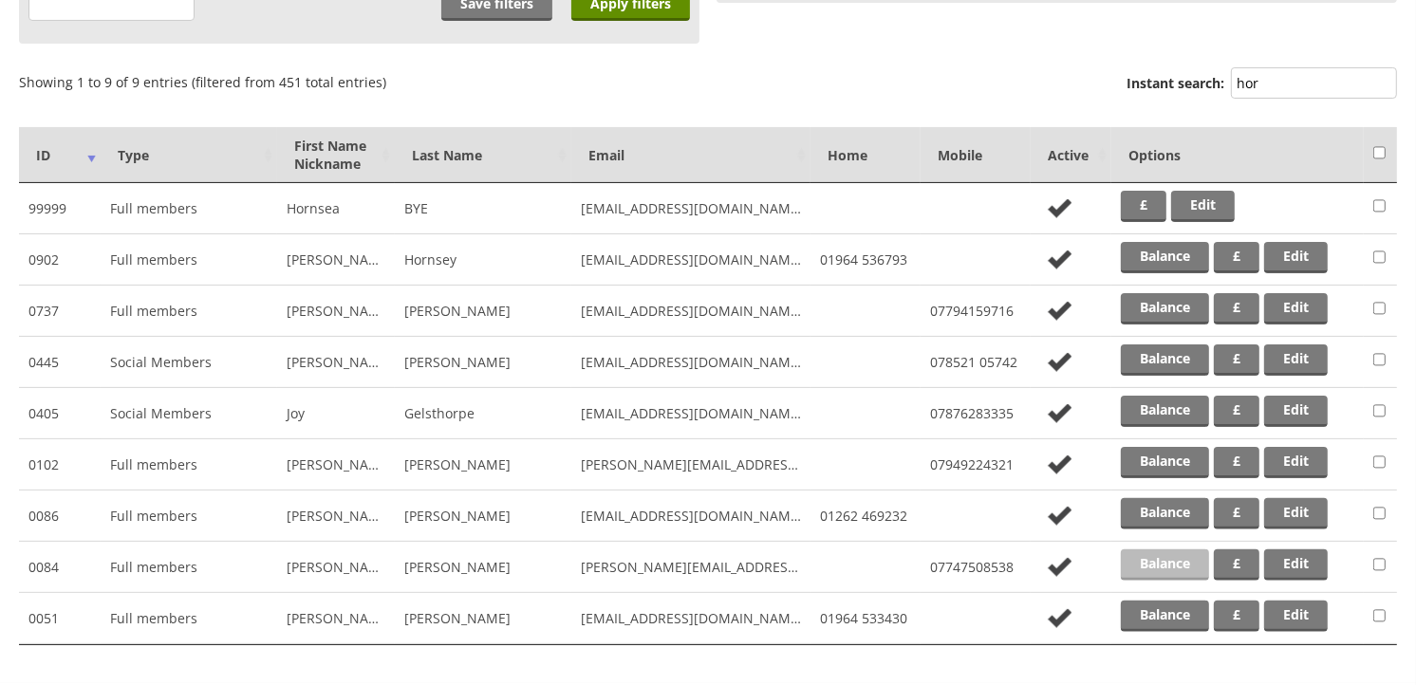
type input "hor"
click at [1183, 553] on link "Balance" at bounding box center [1165, 565] width 88 height 31
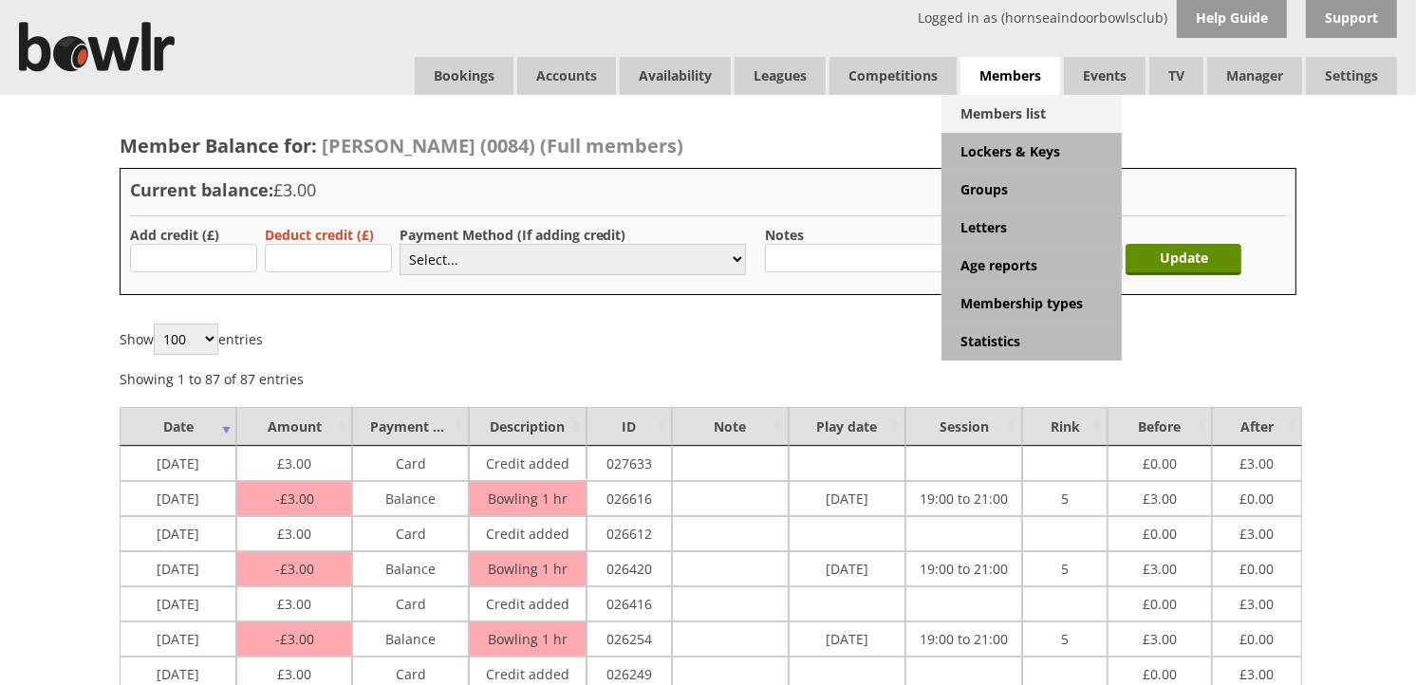
click at [987, 104] on link "Members list" at bounding box center [1032, 114] width 180 height 38
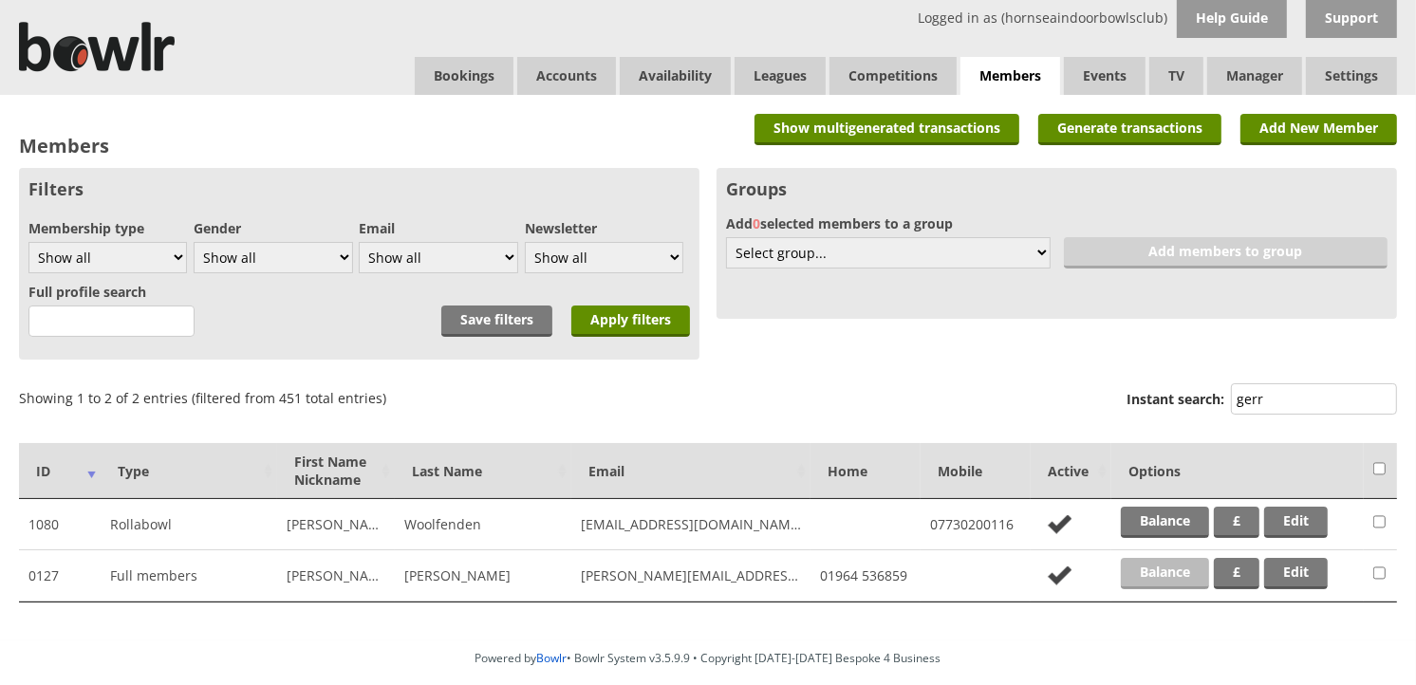
type input "gerr"
click at [1187, 579] on link "Balance" at bounding box center [1165, 573] width 88 height 31
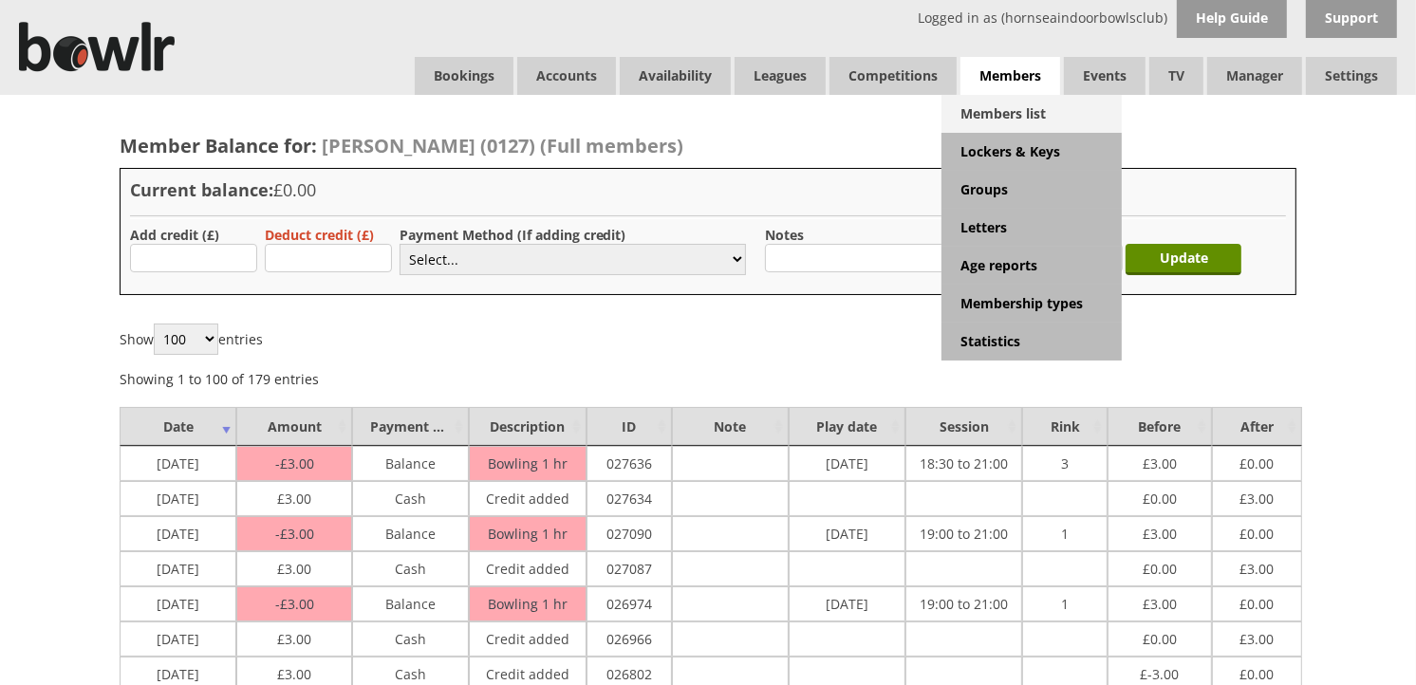
click at [992, 112] on link "Members list" at bounding box center [1032, 114] width 180 height 38
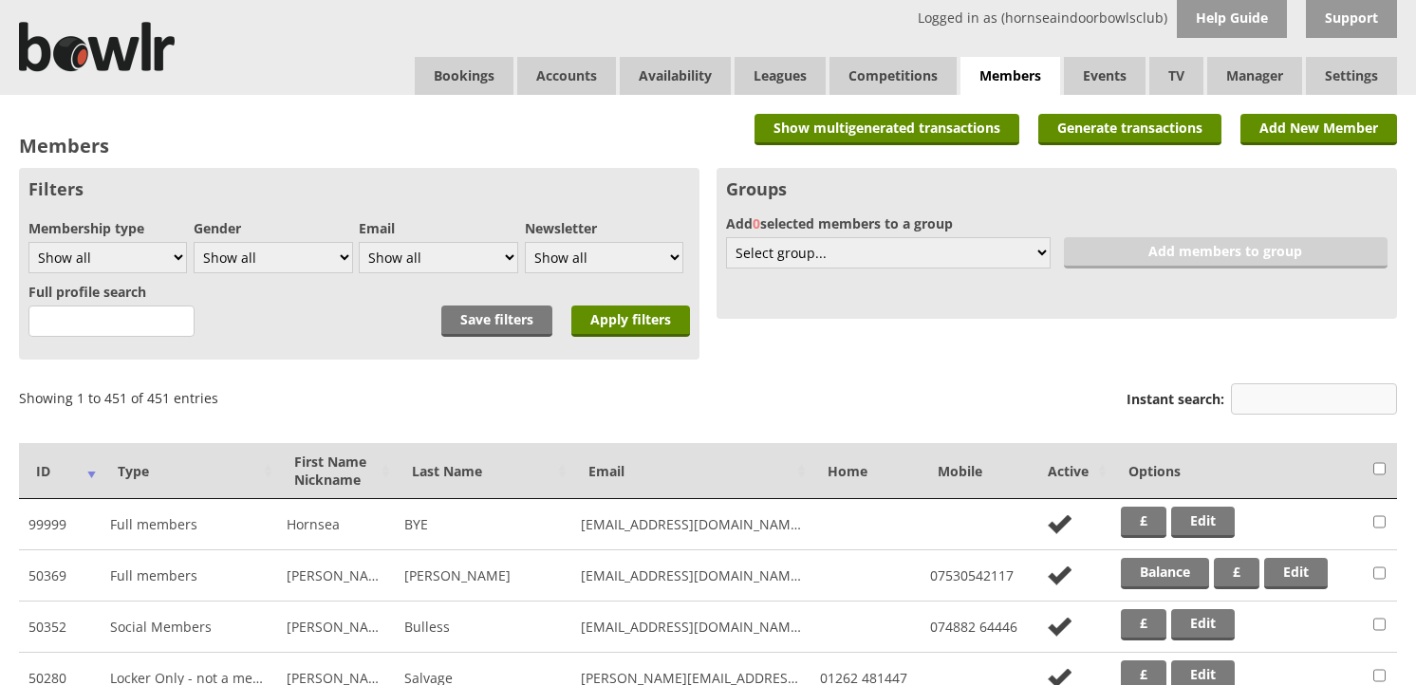
click at [1255, 399] on input "Instant search:" at bounding box center [1314, 399] width 166 height 31
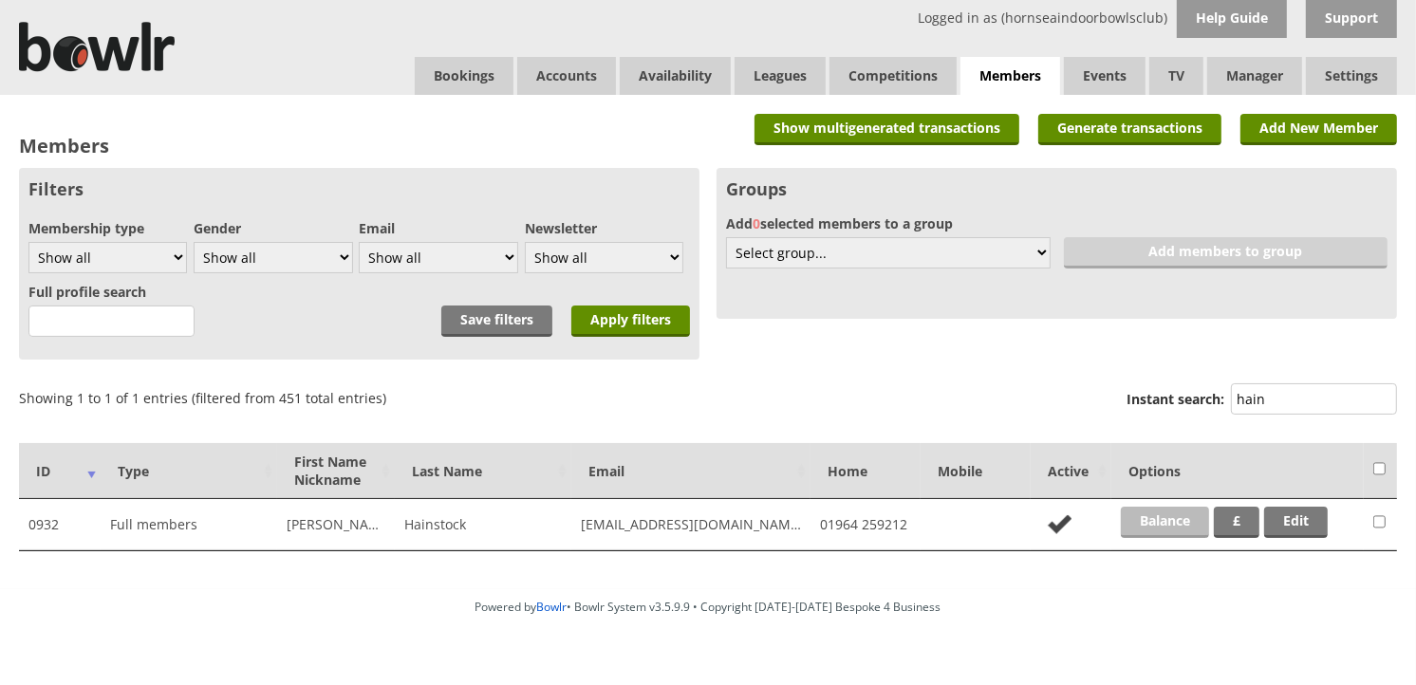
type input "hain"
click at [1171, 532] on link "Balance" at bounding box center [1165, 522] width 88 height 31
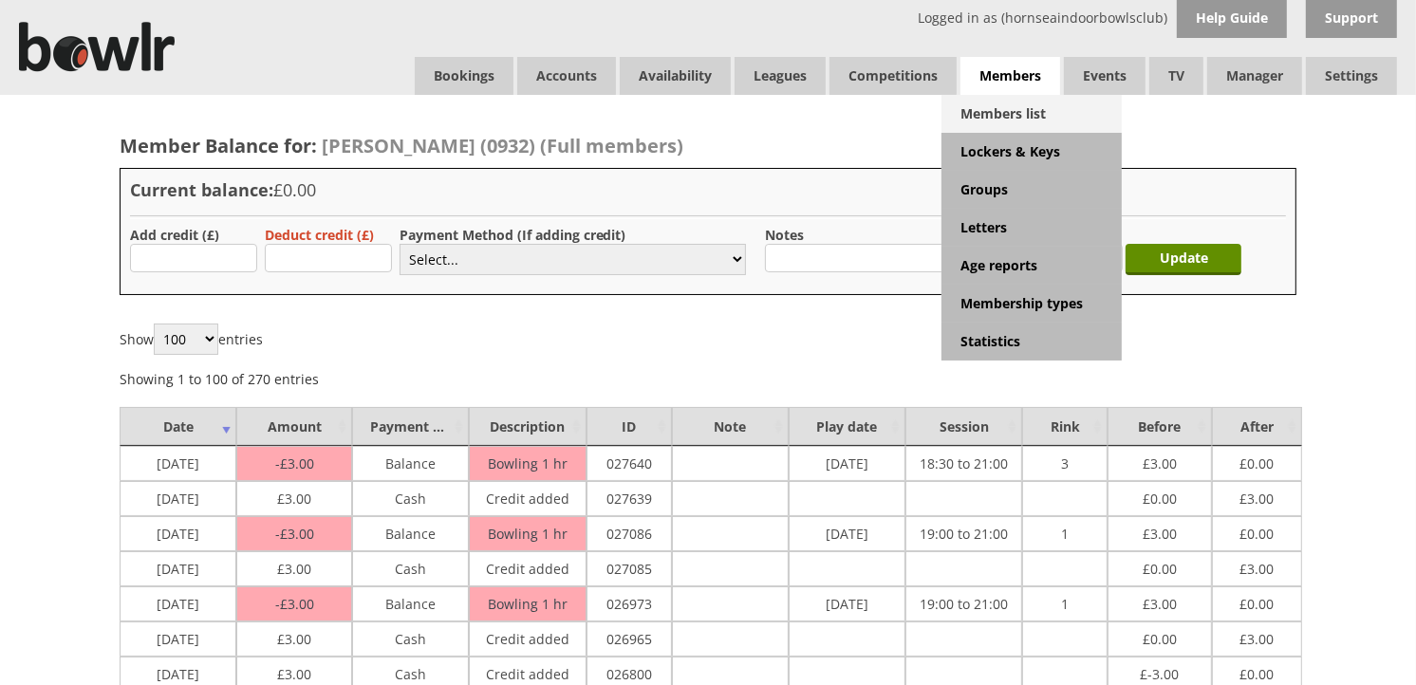
click at [990, 108] on link "Members list" at bounding box center [1032, 114] width 180 height 38
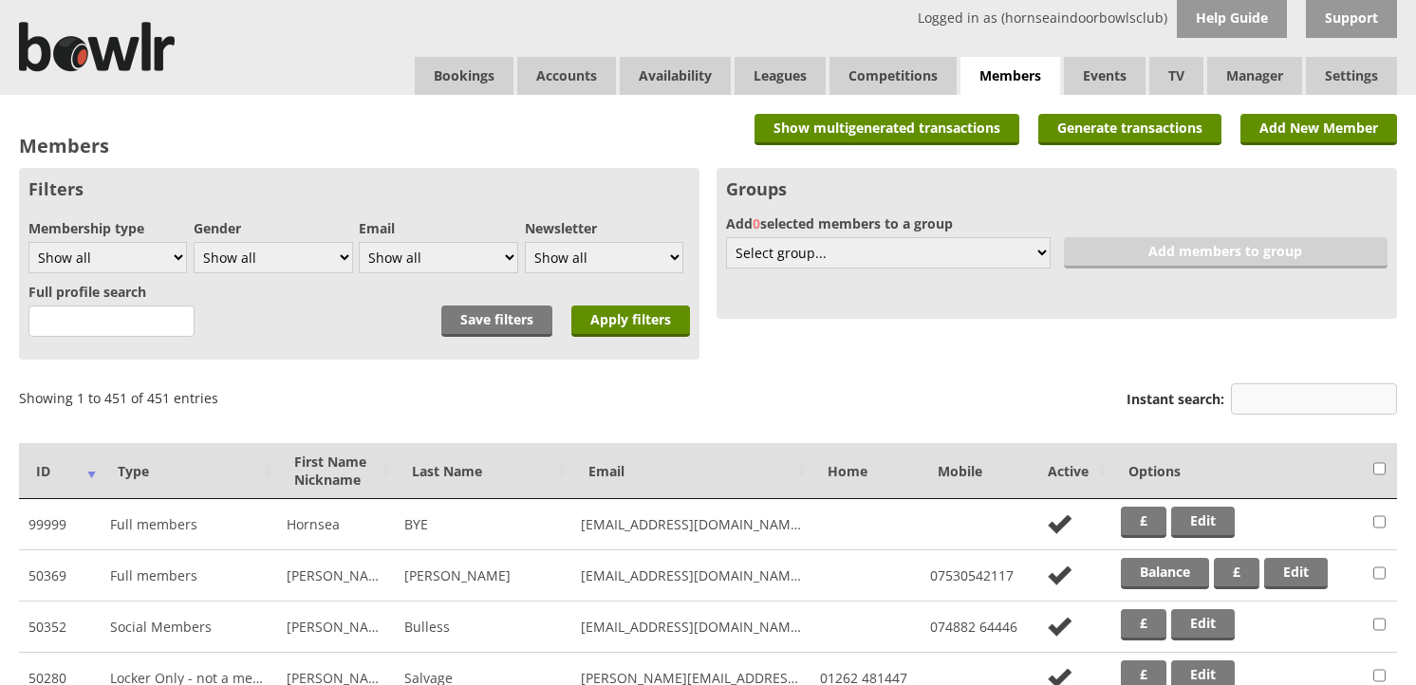
click at [1283, 380] on div "Instant search:" at bounding box center [1262, 402] width 271 height 46
click at [1289, 403] on input "Instant search:" at bounding box center [1314, 399] width 166 height 31
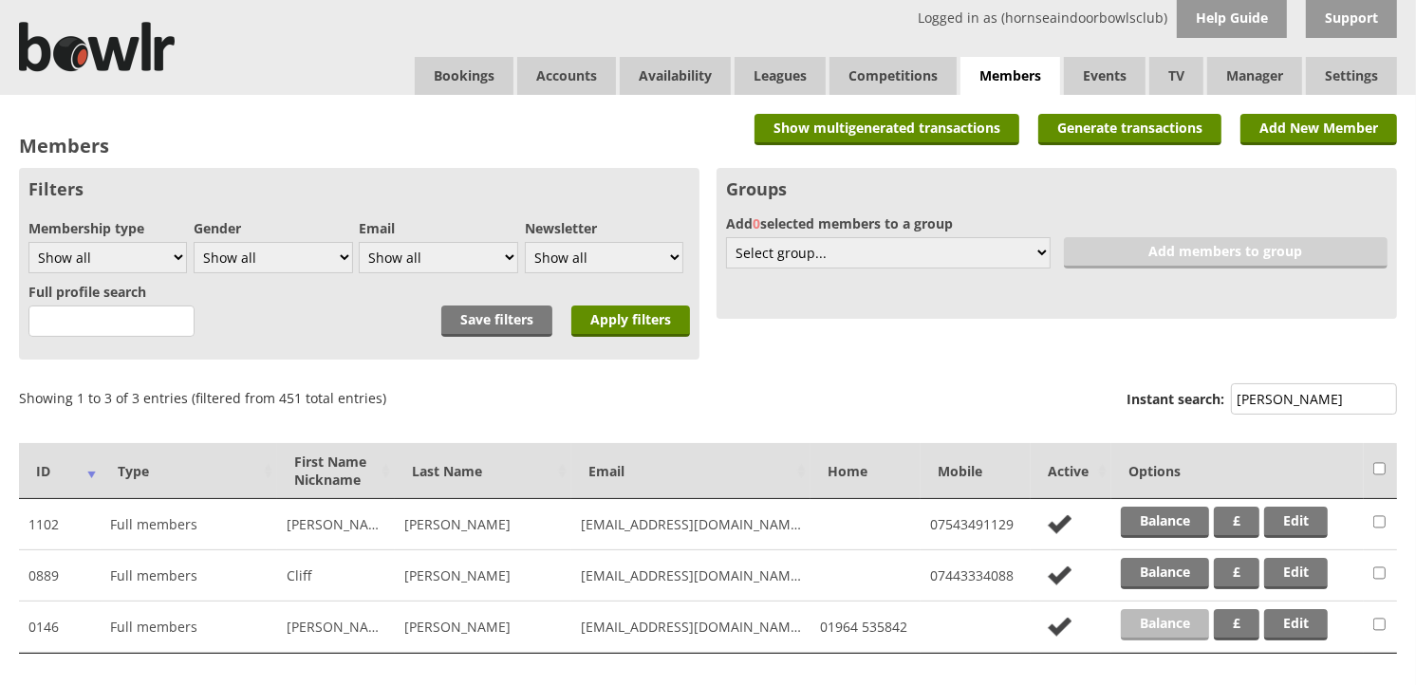
type input "holm"
click at [1163, 625] on link "Balance" at bounding box center [1165, 624] width 88 height 31
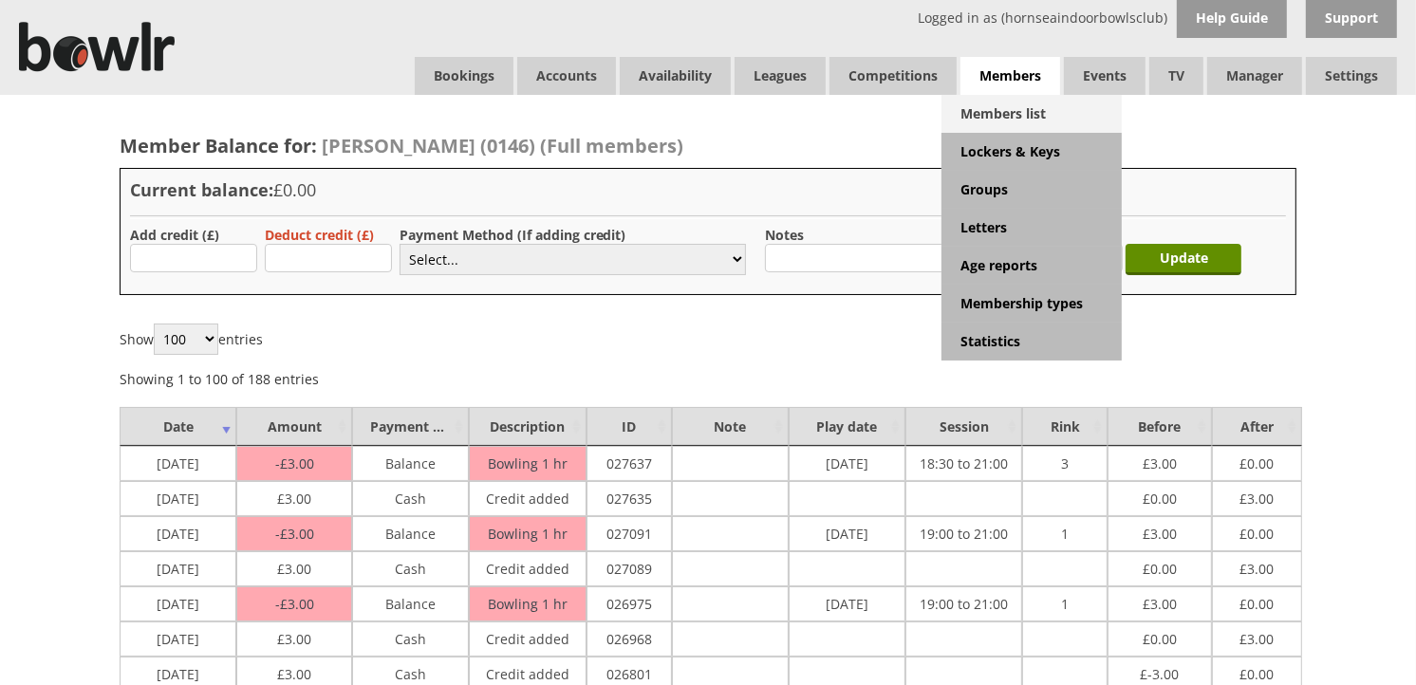
click at [1002, 117] on link "Members list" at bounding box center [1032, 114] width 180 height 38
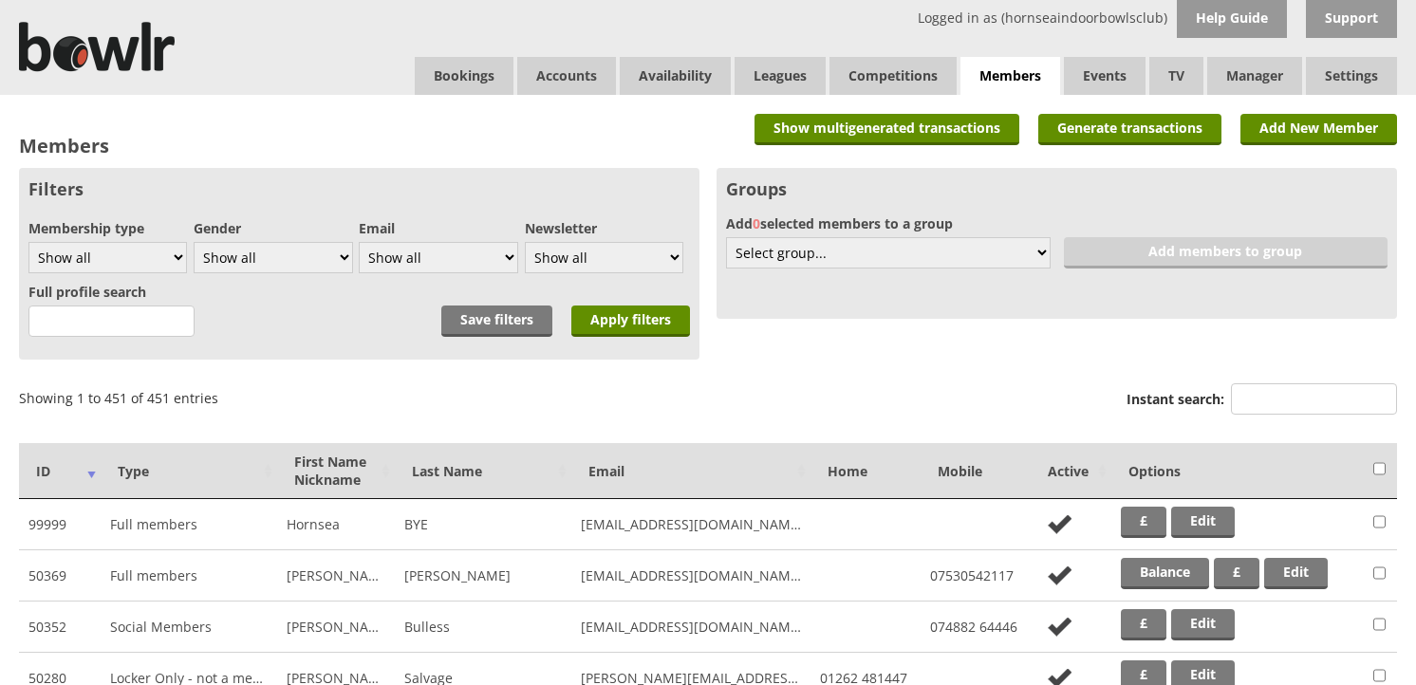
click at [1368, 412] on input "Instant search:" at bounding box center [1314, 399] width 166 height 31
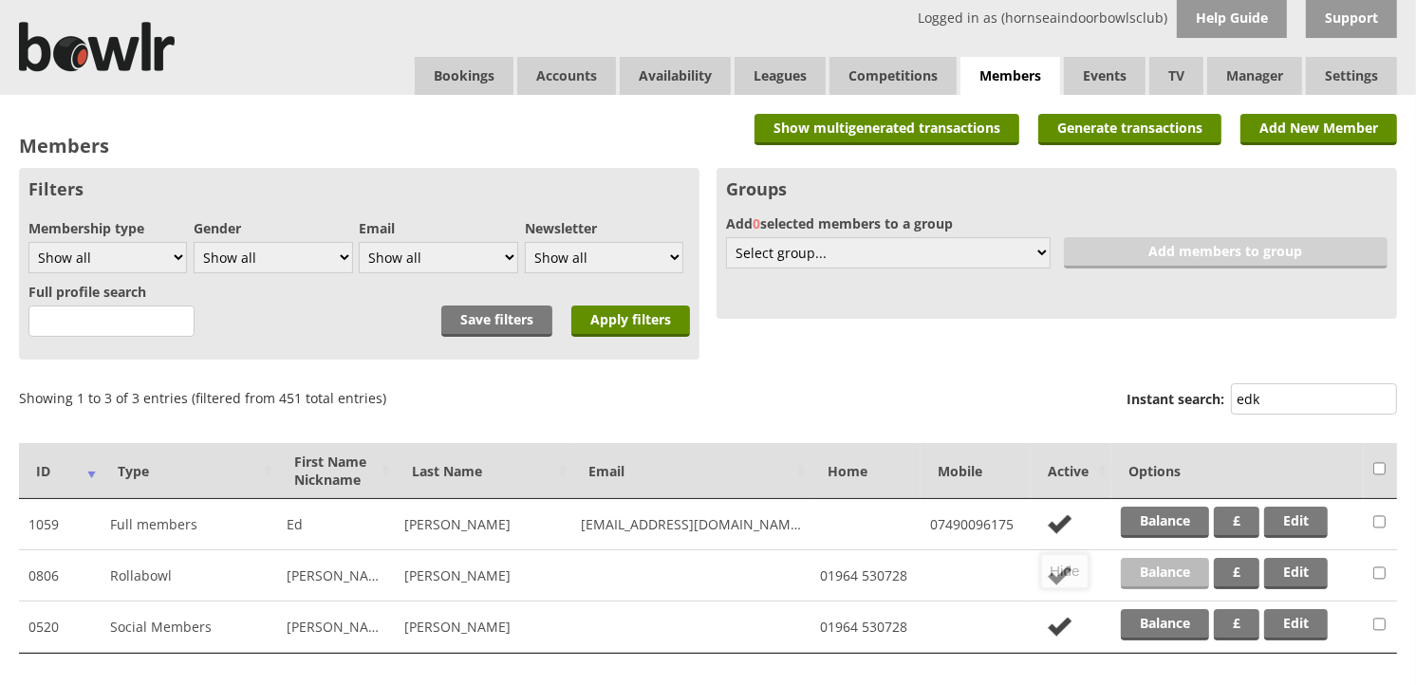
type input "edk"
click at [1147, 577] on link "Balance" at bounding box center [1165, 573] width 88 height 31
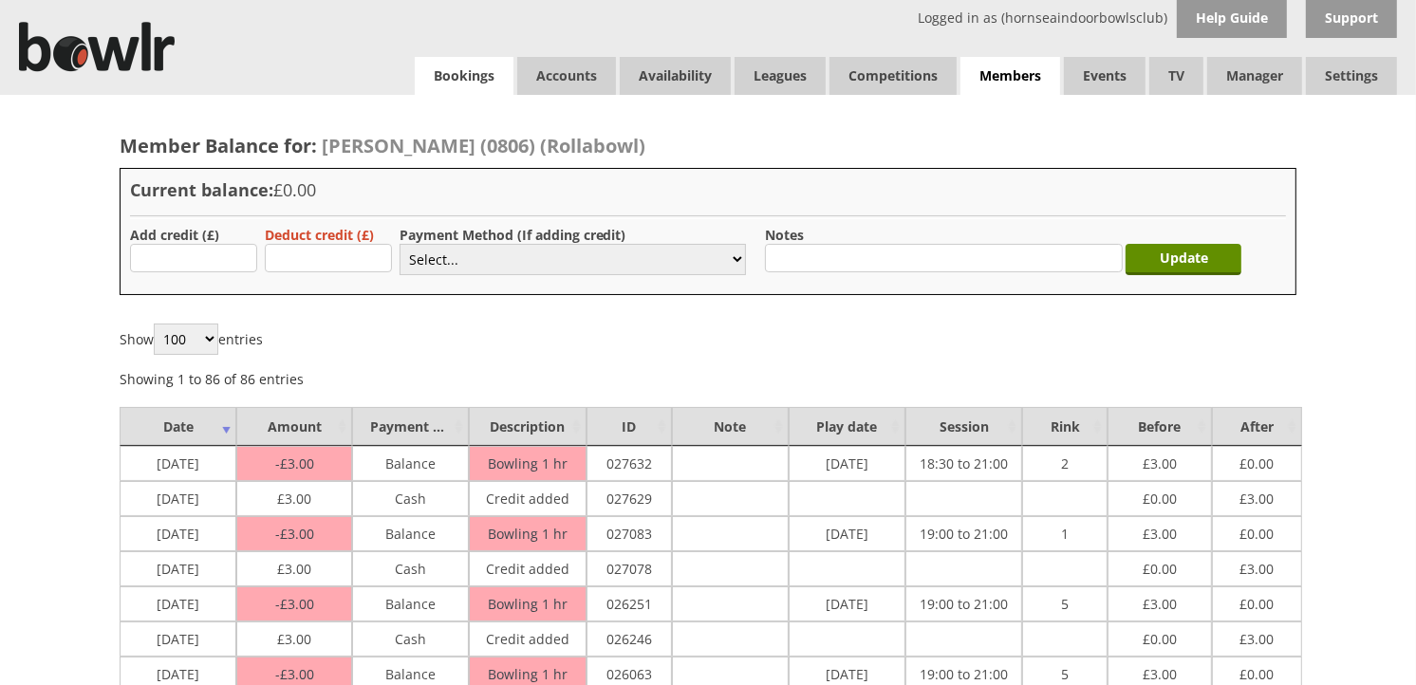
click at [479, 77] on link "Bookings" at bounding box center [464, 76] width 99 height 38
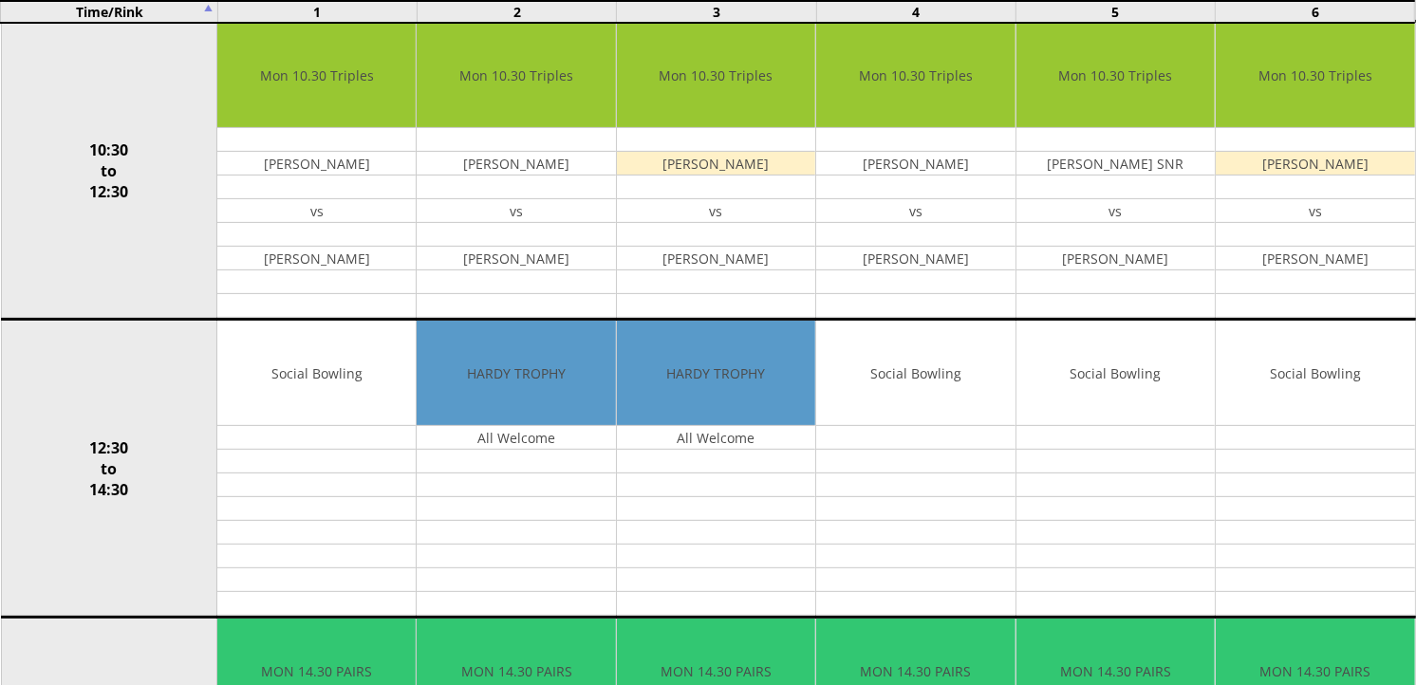
scroll to position [422, 0]
